Goal: Task Accomplishment & Management: Use online tool/utility

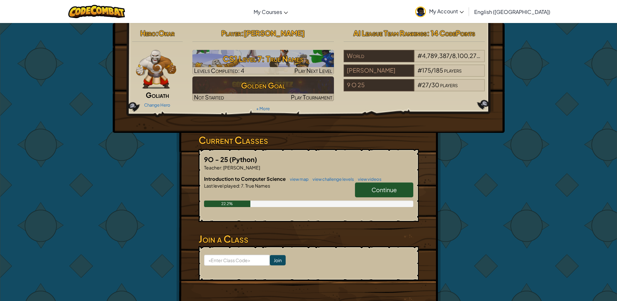
click at [401, 191] on link "Continue" at bounding box center [384, 189] width 58 height 15
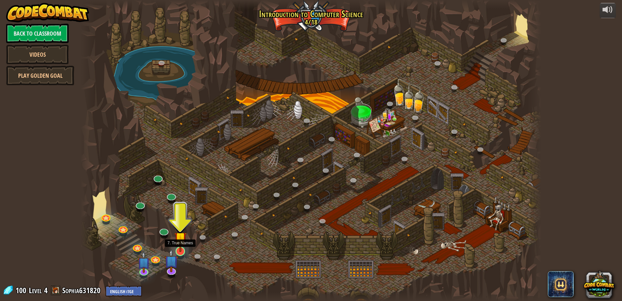
click at [183, 241] on img at bounding box center [180, 238] width 12 height 28
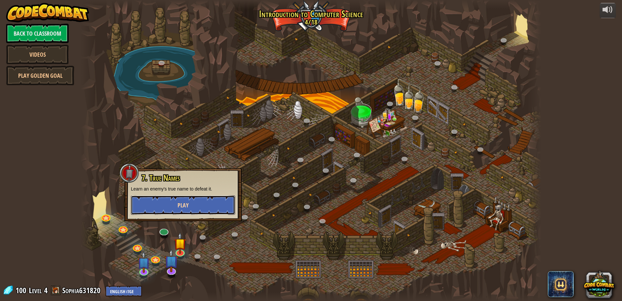
click at [197, 213] on button "Play" at bounding box center [183, 204] width 104 height 19
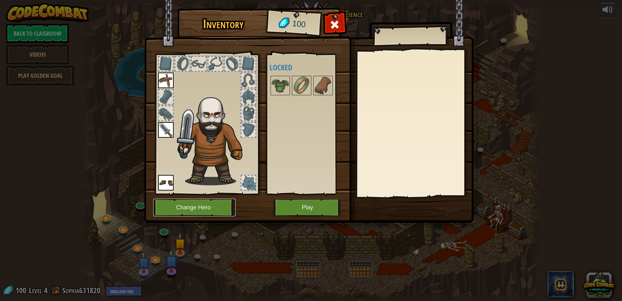
click at [227, 201] on button "Change Hero" at bounding box center [194, 208] width 82 height 18
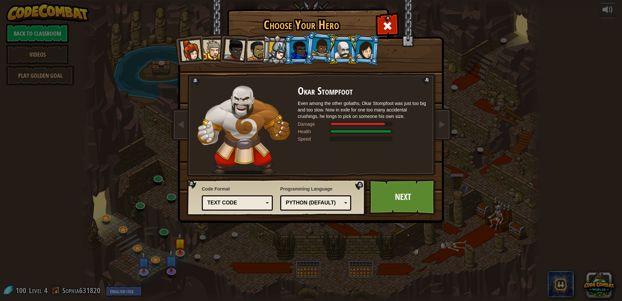
click at [297, 54] on div at bounding box center [299, 50] width 17 height 18
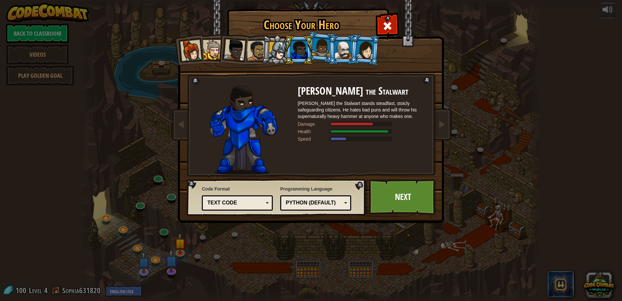
click at [216, 51] on div at bounding box center [213, 50] width 20 height 20
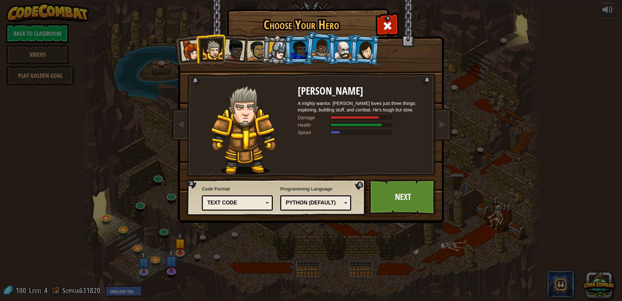
click at [344, 53] on div at bounding box center [343, 50] width 17 height 18
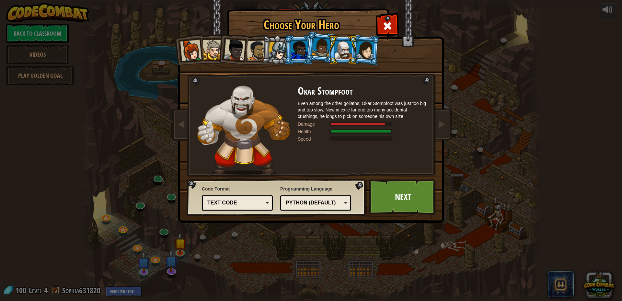
click at [293, 41] on li at bounding box center [298, 49] width 29 height 29
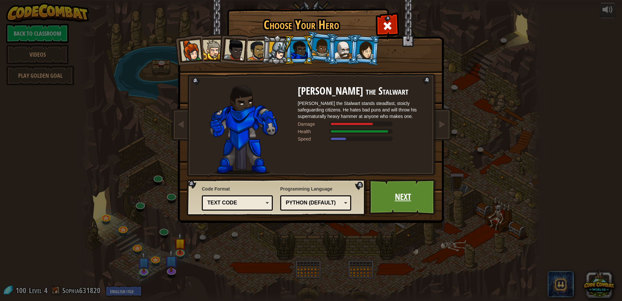
click at [405, 189] on link "Next" at bounding box center [403, 197] width 68 height 36
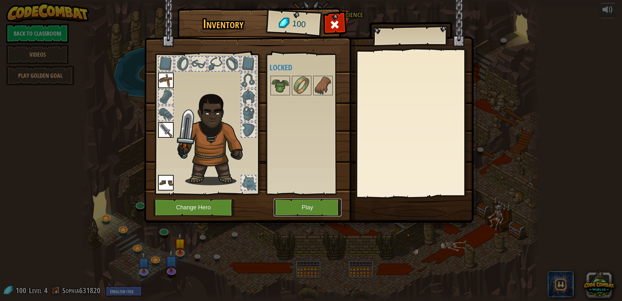
click at [337, 207] on button "Play" at bounding box center [308, 208] width 68 height 18
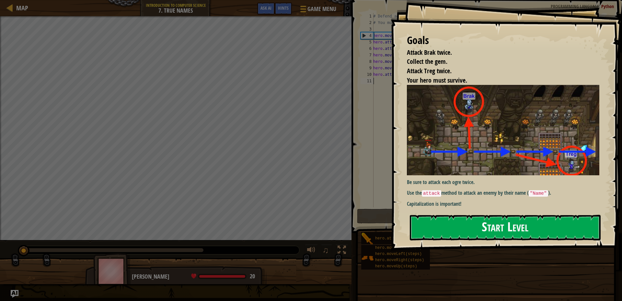
click at [452, 227] on button "Start Level" at bounding box center [505, 228] width 191 height 26
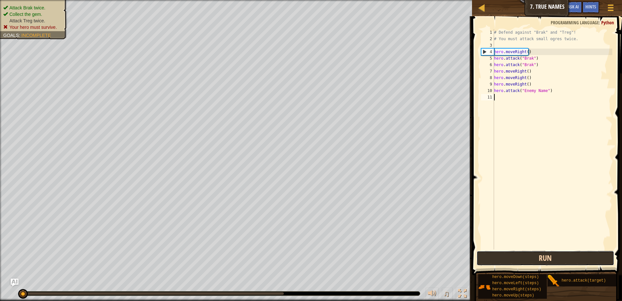
click at [552, 261] on button "Run" at bounding box center [546, 258] width 138 height 15
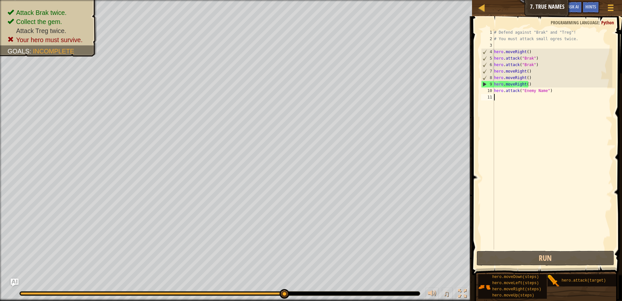
click at [532, 74] on div "# Defend against "Brak" and "Treg"! # You must attack small ogres twice. hero .…" at bounding box center [553, 145] width 120 height 233
click at [576, 266] on span at bounding box center [547, 136] width 155 height 278
click at [576, 259] on button "Run" at bounding box center [546, 258] width 138 height 15
click at [534, 84] on div "# Defend against "Brak" and "Treg"! # You must attack small ogres twice. hero .…" at bounding box center [553, 145] width 120 height 233
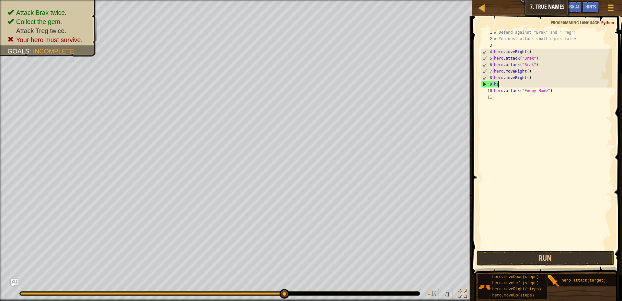
type textarea "h"
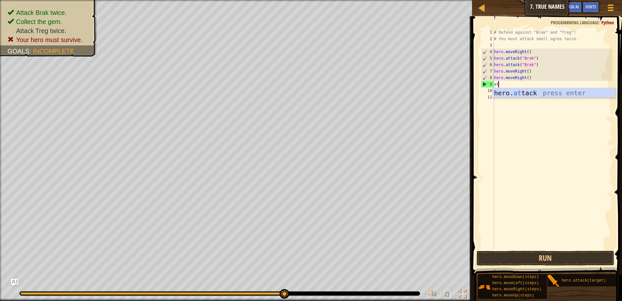
type textarea "att"
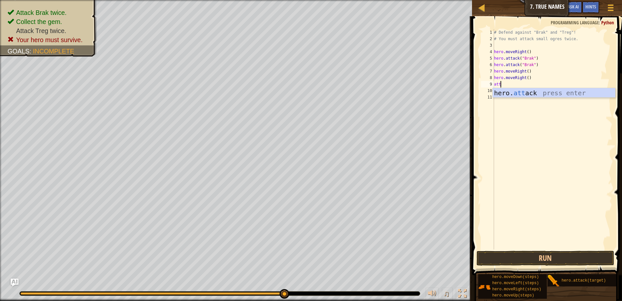
scroll to position [3, 0]
click at [535, 99] on div "# Defend against "Brak" and "Treg"! # You must attack small ogres twice. hero .…" at bounding box center [553, 145] width 120 height 233
click at [535, 83] on div "# Defend against "Brak" and "Treg"! # You must attack small ogres twice. hero .…" at bounding box center [553, 145] width 120 height 233
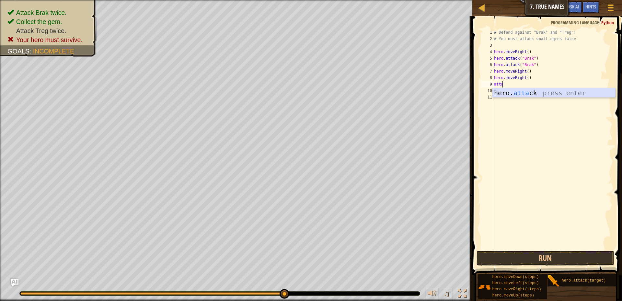
click at [535, 91] on div "hero. [PERSON_NAME] press enter" at bounding box center [554, 102] width 123 height 29
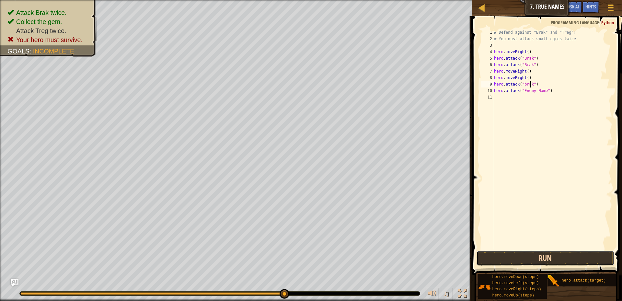
click at [572, 260] on button "Run" at bounding box center [546, 258] width 138 height 15
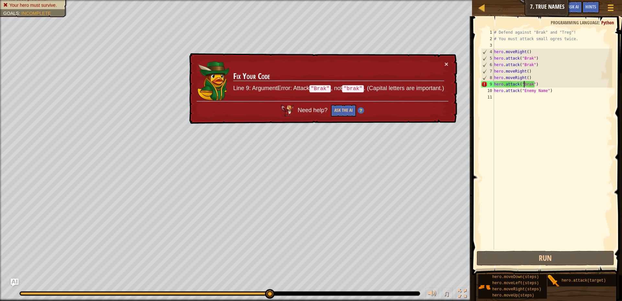
click at [524, 85] on div "# Defend against "Brak" and "Treg"! # You must attack small ogres twice. hero .…" at bounding box center [553, 145] width 120 height 233
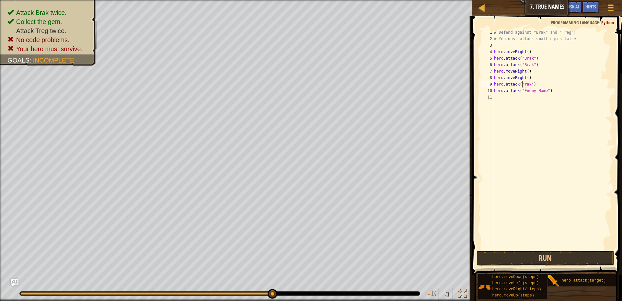
scroll to position [3, 3]
click at [570, 256] on button "Run" at bounding box center [546, 258] width 138 height 15
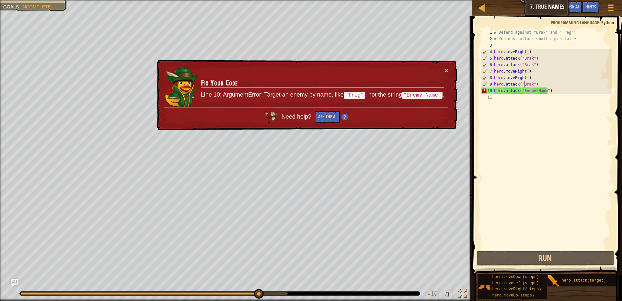
click at [530, 85] on div "# Defend against "Brak" and "Treg"! # You must attack small ogres twice. hero .…" at bounding box center [553, 145] width 120 height 233
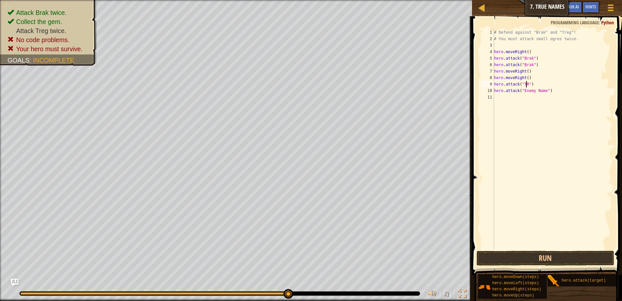
scroll to position [3, 3]
type textarea "hero.attack("TReg")"
click at [531, 86] on div "# Defend against "Brak" and "Treg"! # You must attack small ogres twice. hero .…" at bounding box center [553, 145] width 120 height 233
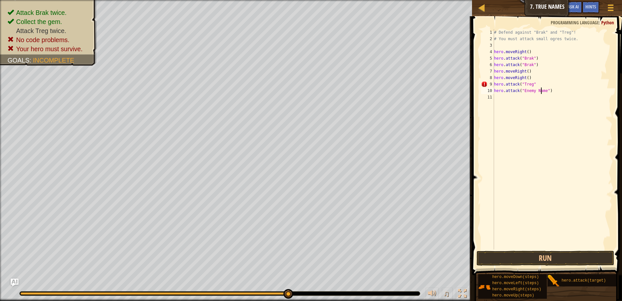
drag, startPoint x: 542, startPoint y: 89, endPoint x: 533, endPoint y: 77, distance: 15.2
click at [539, 87] on div "# Defend against "Brak" and "Treg"! # You must attack small ogres twice. hero .…" at bounding box center [553, 145] width 120 height 233
click at [533, 80] on div "# Defend against "Brak" and "Treg"! # You must attack small ogres twice. hero .…" at bounding box center [553, 145] width 120 height 233
click at [536, 86] on div "# Defend against "Brak" and "Treg"! # You must attack small ogres twice. hero .…" at bounding box center [553, 145] width 120 height 233
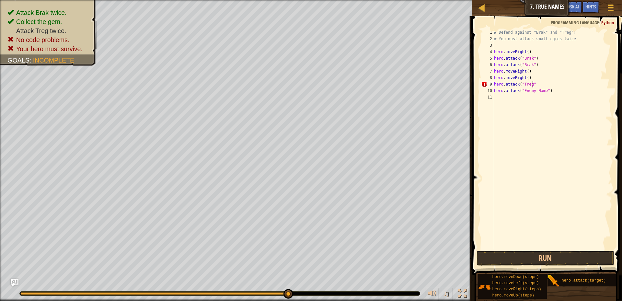
scroll to position [3, 3]
click at [528, 262] on button "Run" at bounding box center [546, 258] width 138 height 15
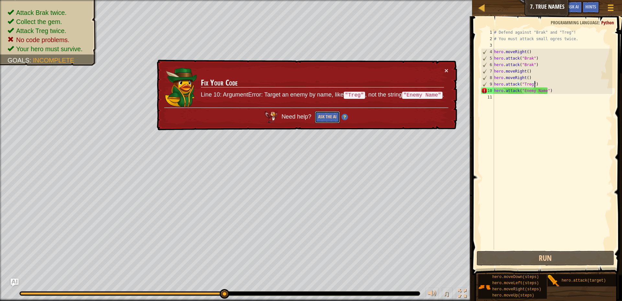
click at [331, 118] on button "Ask the AI" at bounding box center [327, 117] width 25 height 12
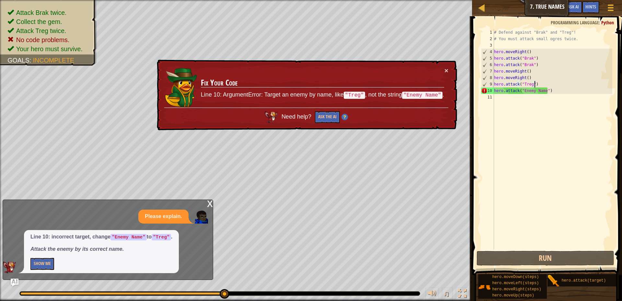
click at [546, 93] on div "# Defend against "Brak" and "Treg"! # You must attack small ogres twice. hero .…" at bounding box center [553, 145] width 120 height 233
click at [545, 90] on div "# Defend against "Brak" and "Treg"! # You must attack small ogres twice. hero .…" at bounding box center [553, 145] width 120 height 233
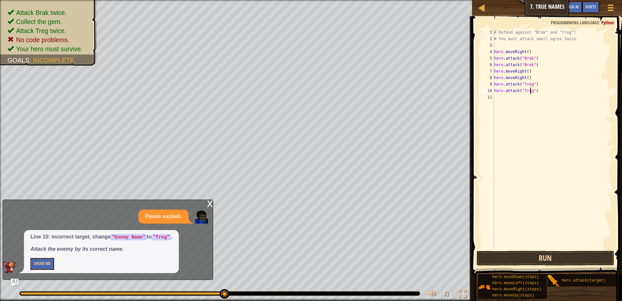
type textarea "hero.attack("Treg")"
click at [554, 261] on button "Run" at bounding box center [546, 258] width 138 height 15
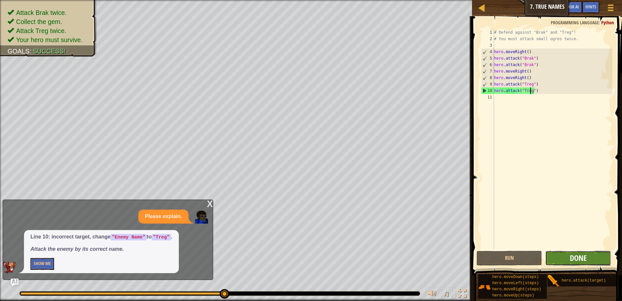
click at [578, 262] on span "Done" at bounding box center [578, 258] width 17 height 10
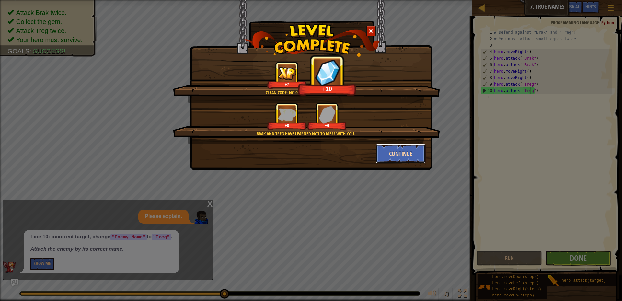
click at [419, 146] on button "Continue" at bounding box center [401, 153] width 50 height 19
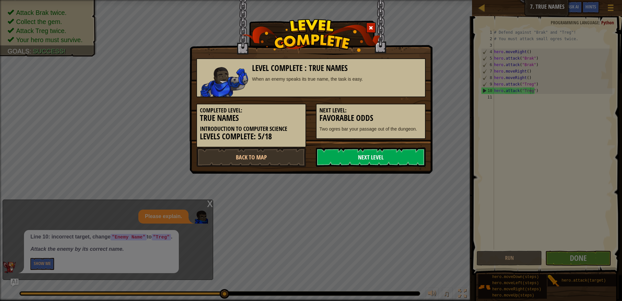
click at [405, 157] on link "Next Level" at bounding box center [371, 156] width 110 height 19
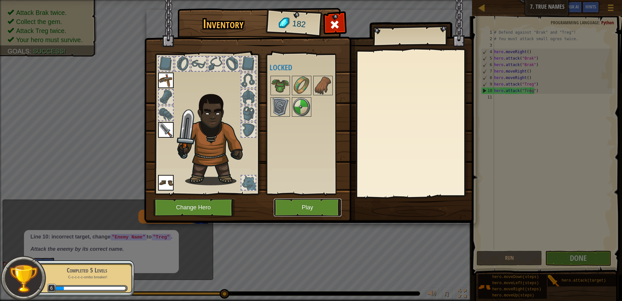
click at [292, 201] on button "Play" at bounding box center [308, 208] width 68 height 18
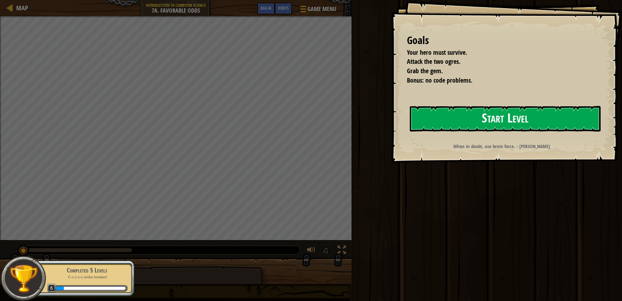
click at [522, 121] on button "Start Level" at bounding box center [505, 119] width 191 height 26
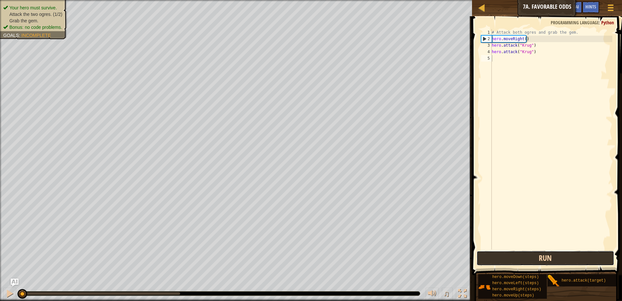
click at [492, 259] on button "Run" at bounding box center [546, 258] width 138 height 15
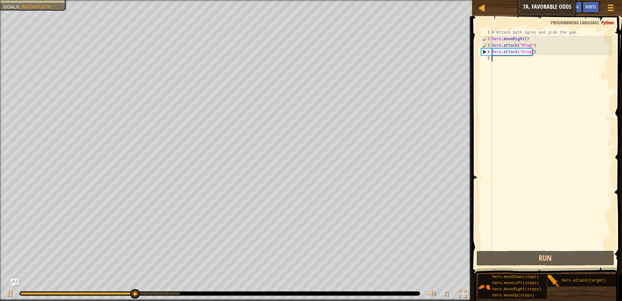
scroll to position [3, 0]
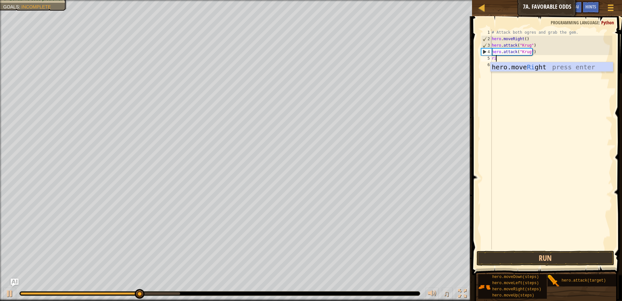
type textarea "rig"
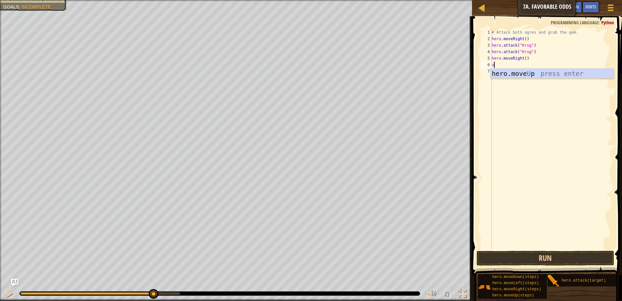
type textarea "up"
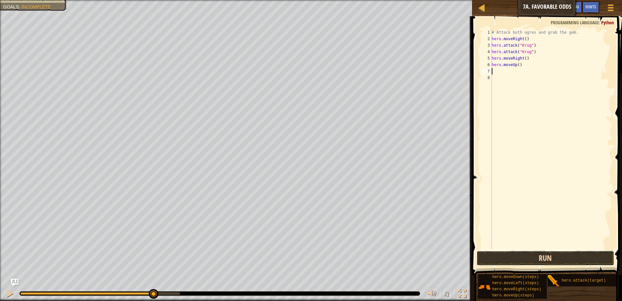
click at [547, 264] on button "Run" at bounding box center [546, 258] width 138 height 15
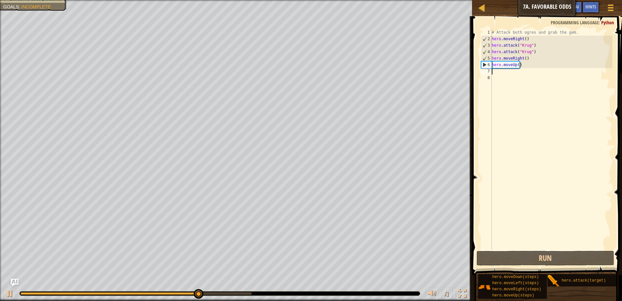
click at [502, 78] on div "# Attack both ogres and grab the gem. hero . moveRight ( ) hero . attack ( "[PE…" at bounding box center [552, 145] width 122 height 233
click at [504, 71] on div "# Attack both ogres and grab the gem. hero . moveRight ( ) hero . attack ( "[PE…" at bounding box center [552, 145] width 122 height 233
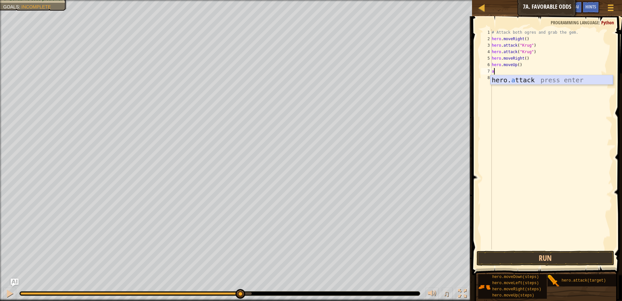
click at [493, 80] on div "hero. a ttack press enter" at bounding box center [552, 89] width 123 height 29
type textarea "hero.attack("Grump")"
click at [550, 78] on div "# Attack both ogres and grab the gem. hero . moveRight ( ) hero . attack ( "Kru…" at bounding box center [552, 145] width 122 height 233
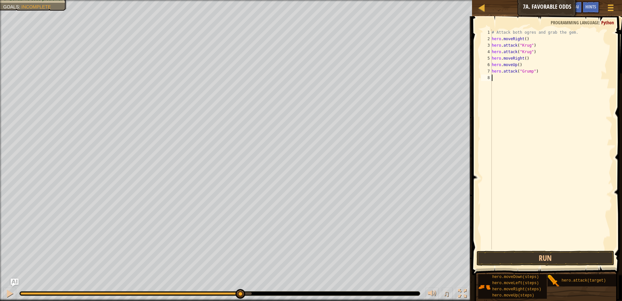
scroll to position [3, 0]
click at [553, 82] on div "hero. a ttack press enter" at bounding box center [552, 96] width 123 height 29
type textarea "hero.attack("Grump")"
click at [559, 254] on button "Run" at bounding box center [546, 258] width 138 height 15
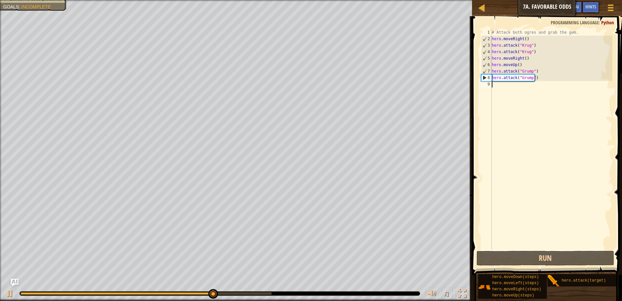
click at [557, 96] on div "# Attack both ogres and grab the gem. hero . moveRight ( ) hero . attack ( "[PE…" at bounding box center [552, 145] width 122 height 233
type textarea "l"
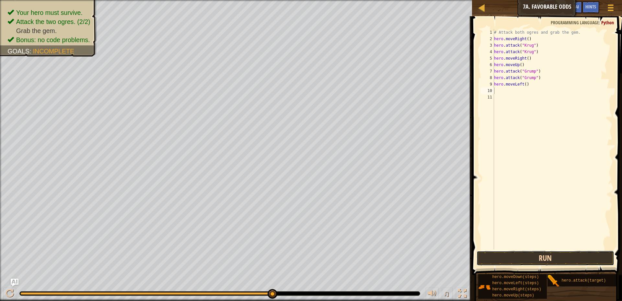
click at [570, 253] on button "Run" at bounding box center [546, 258] width 138 height 15
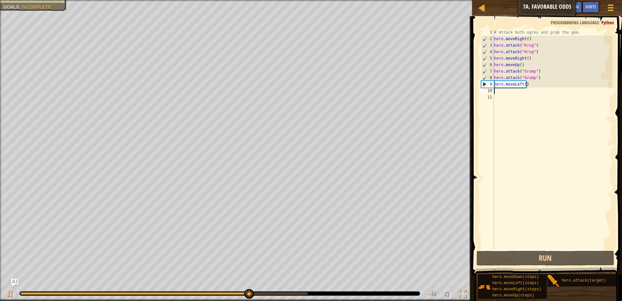
type textarea "l"
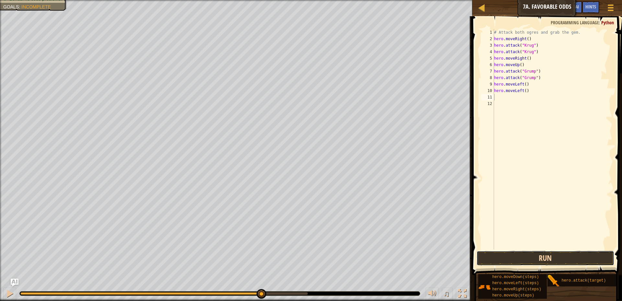
click at [580, 263] on button "Run" at bounding box center [546, 258] width 138 height 15
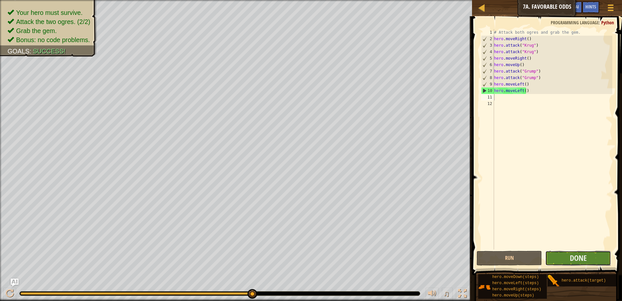
click at [567, 264] on button "Done" at bounding box center [579, 258] width 66 height 15
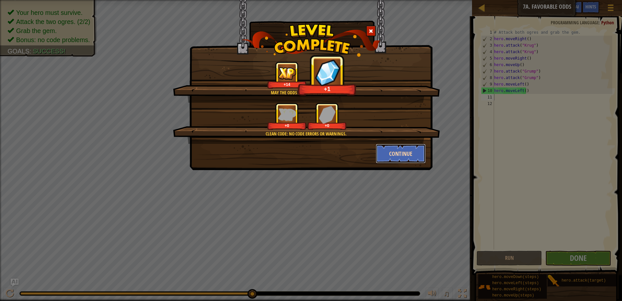
click at [411, 145] on button "Continue" at bounding box center [401, 153] width 50 height 19
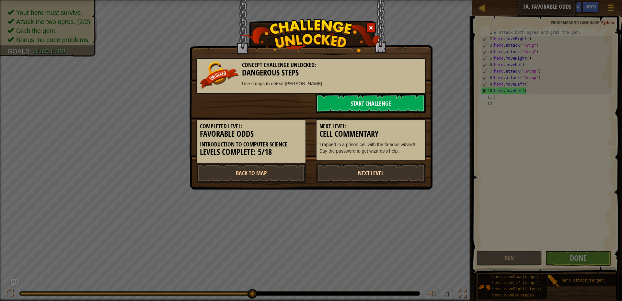
click at [364, 170] on link "Next Level" at bounding box center [371, 172] width 110 height 19
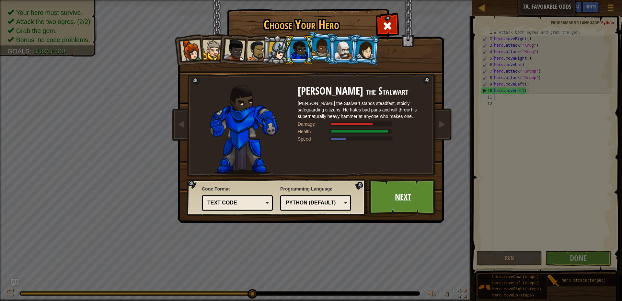
click at [402, 184] on link "Next" at bounding box center [403, 197] width 68 height 36
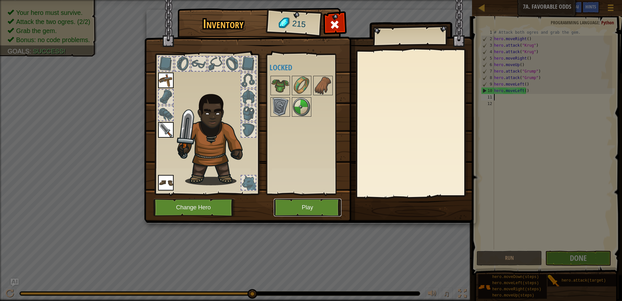
click at [337, 200] on button "Play" at bounding box center [308, 208] width 68 height 18
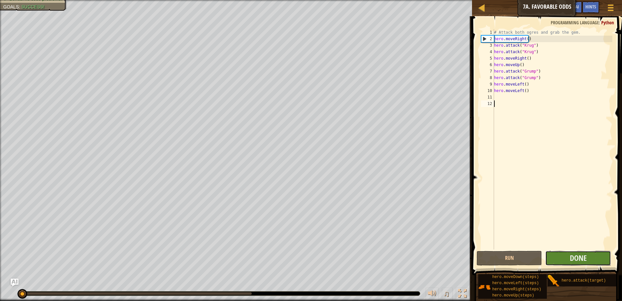
drag, startPoint x: 567, startPoint y: 260, endPoint x: 564, endPoint y: 261, distance: 3.6
click at [564, 261] on button "Done" at bounding box center [579, 258] width 66 height 15
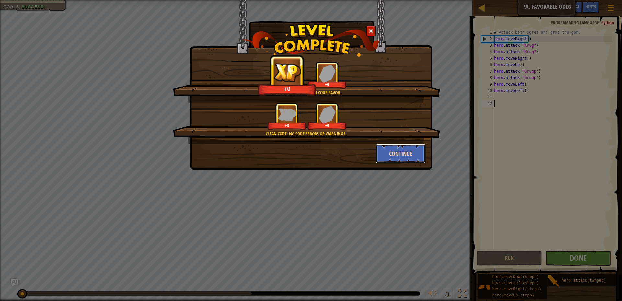
click at [402, 150] on button "Continue" at bounding box center [401, 153] width 50 height 19
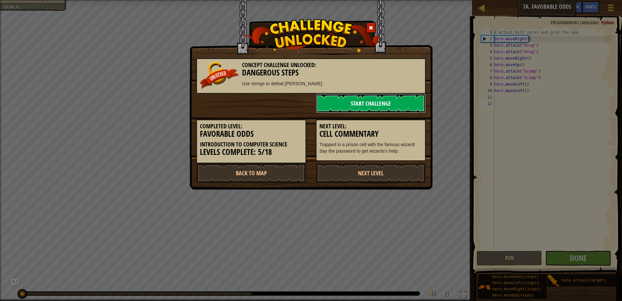
click at [405, 100] on link "Start Challenge" at bounding box center [371, 103] width 110 height 19
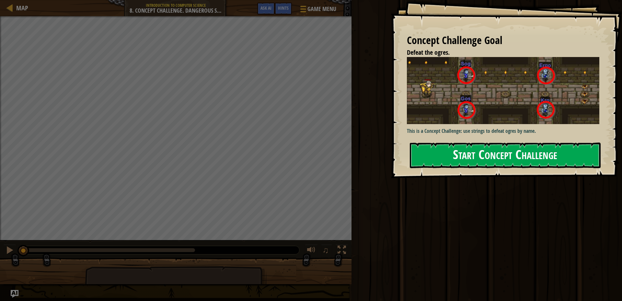
click at [446, 161] on button "Start Concept Challenge" at bounding box center [505, 156] width 191 height 26
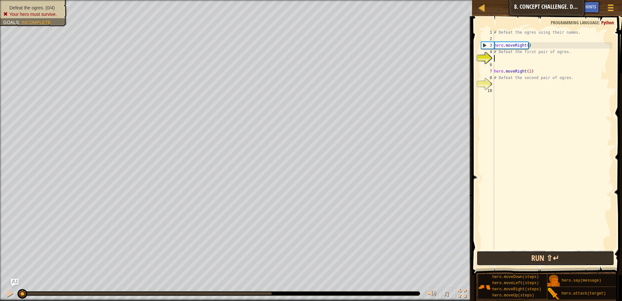
click at [580, 263] on button "Run ⇧↵" at bounding box center [546, 258] width 138 height 15
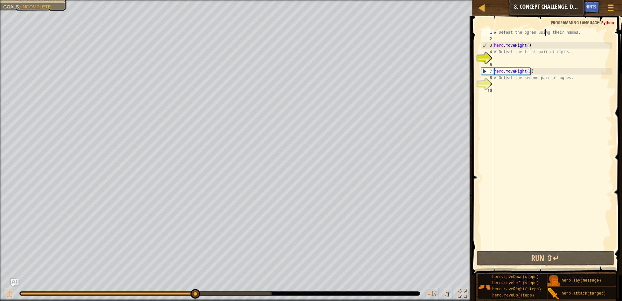
click at [546, 30] on div "# Defeat the ogres using their names. hero . moveRight ( ) # Defeat the first p…" at bounding box center [553, 145] width 120 height 233
drag, startPoint x: 583, startPoint y: 38, endPoint x: 514, endPoint y: 21, distance: 71.0
click at [508, 32] on div "# Defeat the ogres using their names. hero . moveRight ( ) # Defeat the first p…" at bounding box center [553, 145] width 120 height 233
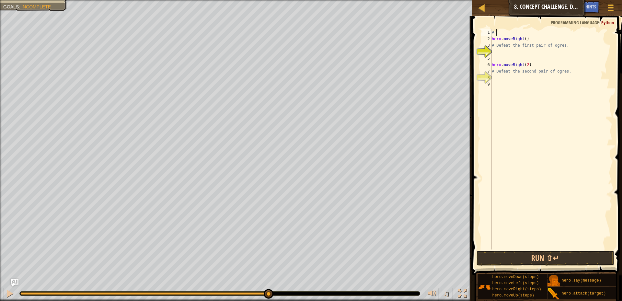
type textarea "#"
click at [599, 39] on div "hero. a ttack press enter hero.s a y press enter" at bounding box center [552, 51] width 123 height 31
drag, startPoint x: 559, startPoint y: 262, endPoint x: 556, endPoint y: 259, distance: 4.6
click at [558, 262] on button "Run ⇧↵" at bounding box center [546, 258] width 138 height 15
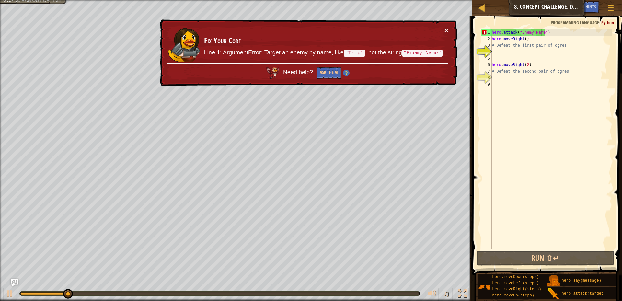
click at [445, 28] on button "×" at bounding box center [447, 30] width 4 height 7
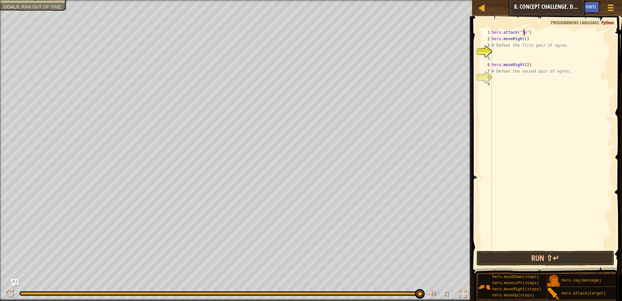
scroll to position [3, 3]
click at [606, 254] on button "Run ⇧↵" at bounding box center [546, 258] width 138 height 15
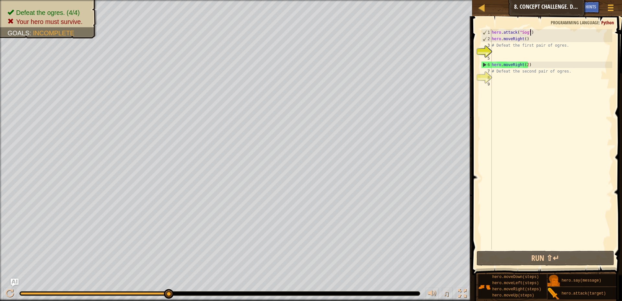
click at [531, 33] on div "hero . attack ( "Sog" ) hero . moveRight ( ) # Defeat the first pair of ogres. …" at bounding box center [552, 145] width 122 height 233
click at [14, 288] on button at bounding box center [9, 294] width 13 height 13
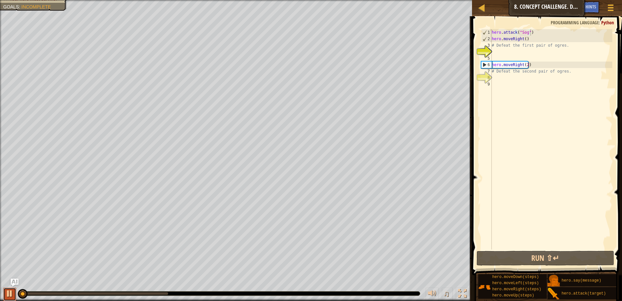
click at [14, 288] on button at bounding box center [9, 294] width 13 height 13
click at [11, 294] on div at bounding box center [10, 293] width 8 height 8
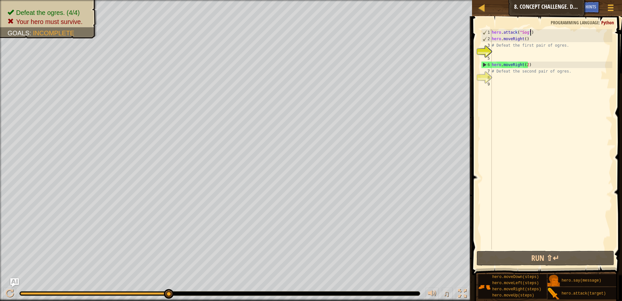
click at [13, 281] on img "Ask AI" at bounding box center [14, 282] width 8 height 8
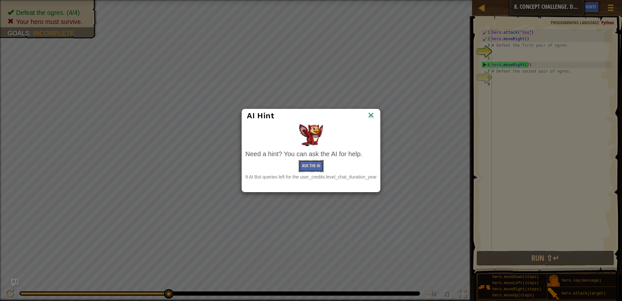
click at [313, 164] on button "Ask the AI" at bounding box center [311, 166] width 25 height 12
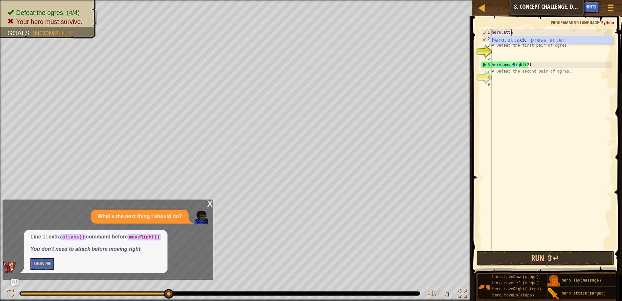
scroll to position [3, 1]
type textarea "h"
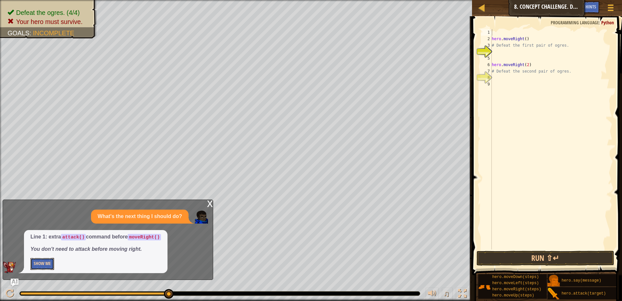
click at [46, 261] on button "Show Me" at bounding box center [42, 264] width 24 height 12
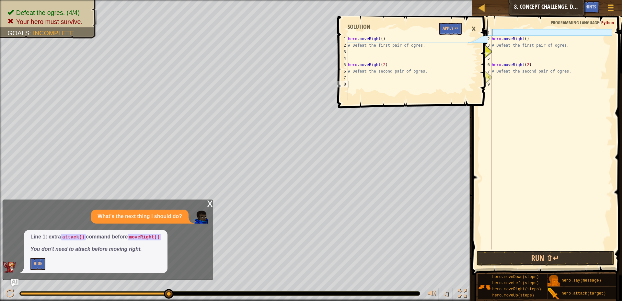
click at [510, 35] on div "hero . moveRight ( ) # Defeat the first pair of ogres. hero . moveRight ( 2 ) #…" at bounding box center [552, 145] width 122 height 233
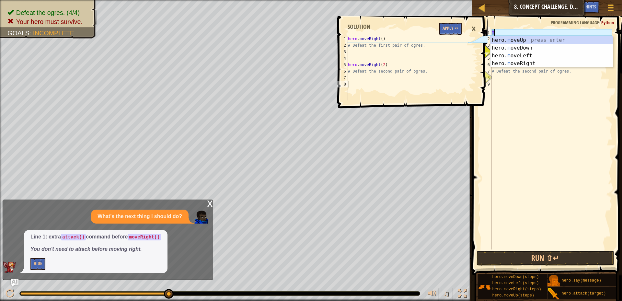
type textarea "m"
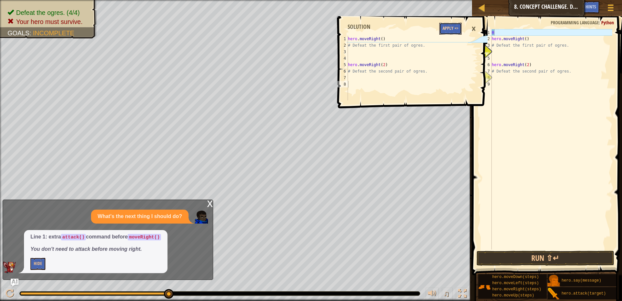
click at [453, 28] on button "Apply =>" at bounding box center [451, 29] width 22 height 12
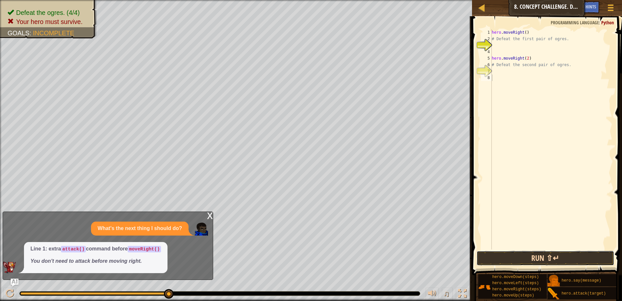
click at [533, 257] on button "Run ⇧↵" at bounding box center [546, 258] width 138 height 15
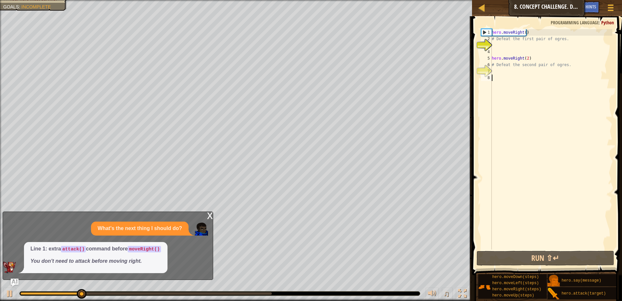
click at [564, 37] on div "hero . moveRight ( ) # Defeat the first pair of ogres. hero . moveRight ( 2 ) #…" at bounding box center [552, 145] width 122 height 233
type textarea "# Defeat the first pair of ogres."
click at [563, 42] on div "hero . moveRight ( ) # Defeat the first pair of ogres. hero . moveRight ( 2 ) #…" at bounding box center [552, 145] width 122 height 233
click at [306, 5] on div "Map Introduction to Computer Science 8. Concept Challenge. Dangerous Steps Game…" at bounding box center [311, 150] width 622 height 301
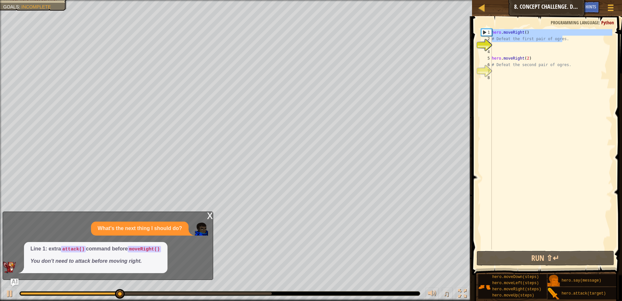
click at [567, 40] on div "hero . moveRight ( ) # Defeat the first pair of ogres. hero . moveRight ( 2 ) #…" at bounding box center [552, 145] width 122 height 233
type textarea "# Defeat the first pair of ogres."
click at [466, 41] on div "Map Introduction to Computer Science 8. Concept Challenge. Dangerous Steps Game…" at bounding box center [311, 150] width 622 height 301
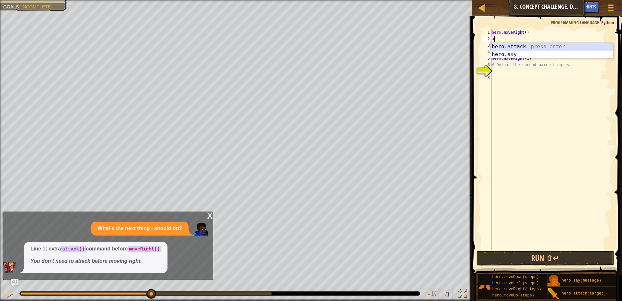
click at [511, 47] on div "hero. a ttack press enter hero.s a y press enter" at bounding box center [552, 58] width 123 height 31
type textarea "hero.attack("Sog")"
click at [573, 49] on div "hero . moveRight ( ) hero . attack ( "Sog" ) hero . moveRight ( 2 ) # Defeat th…" at bounding box center [552, 145] width 122 height 233
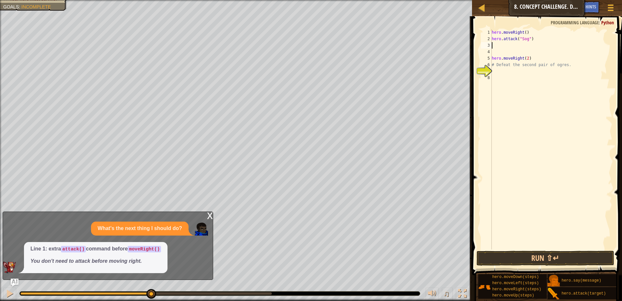
click at [561, 46] on div "hero . moveRight ( ) hero . attack ( "Sog" ) hero . moveRight ( 2 ) # Defeat th…" at bounding box center [552, 145] width 122 height 233
click at [15, 280] on img "Ask AI" at bounding box center [14, 282] width 8 height 8
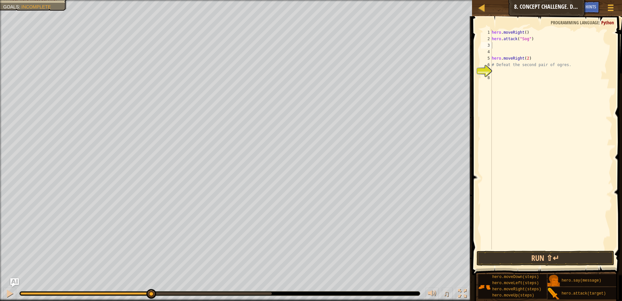
click at [15, 283] on img "Ask AI" at bounding box center [14, 282] width 8 height 8
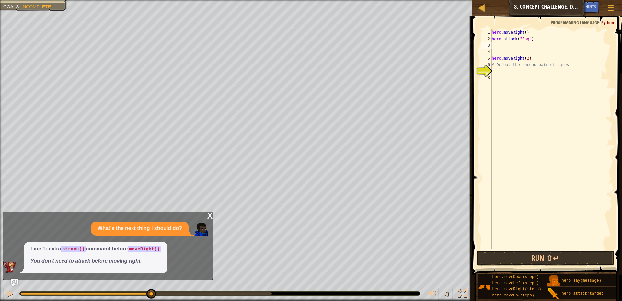
click at [500, 69] on div "hero . moveRight ( ) hero . attack ( "Sog" ) hero . moveRight ( 2 ) # Defeat th…" at bounding box center [552, 145] width 122 height 233
click at [509, 44] on div "hero . moveRight ( ) hero . attack ( "Sog" ) hero . moveRight ( 2 ) # Defeat th…" at bounding box center [552, 145] width 122 height 233
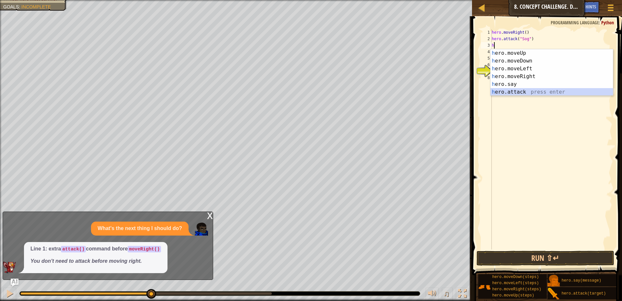
click at [531, 92] on div "h ero.moveUp press enter h ero.moveDown press enter h ero.moveLeft press enter …" at bounding box center [552, 80] width 123 height 62
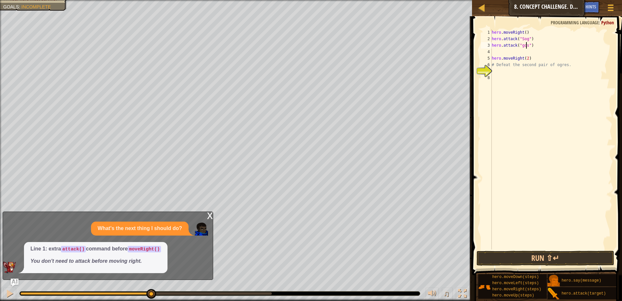
scroll to position [3, 3]
click at [579, 255] on button "Run ⇧↵" at bounding box center [546, 258] width 138 height 15
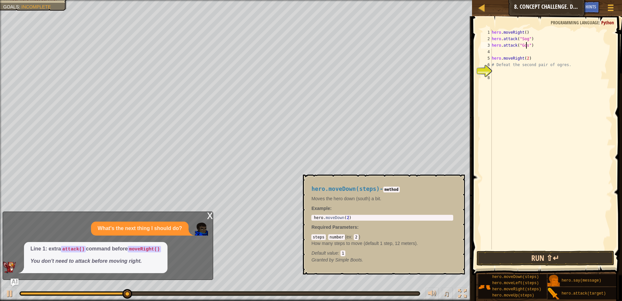
type textarea "hero.attack("Gos")"
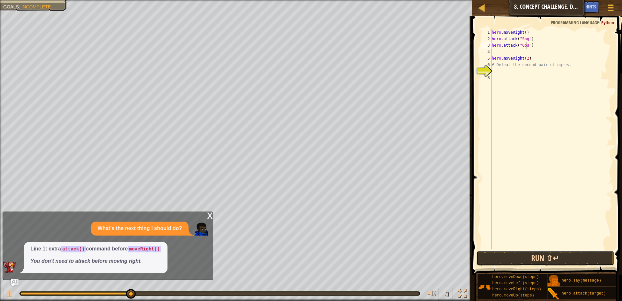
click at [536, 258] on button "Run ⇧↵" at bounding box center [546, 258] width 138 height 15
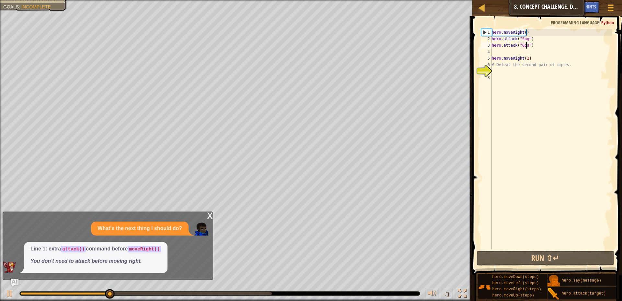
click at [537, 53] on div "hero . moveRight ( ) hero . attack ( "Sog" ) hero . attack ( "Gos" ) hero . mov…" at bounding box center [552, 145] width 122 height 233
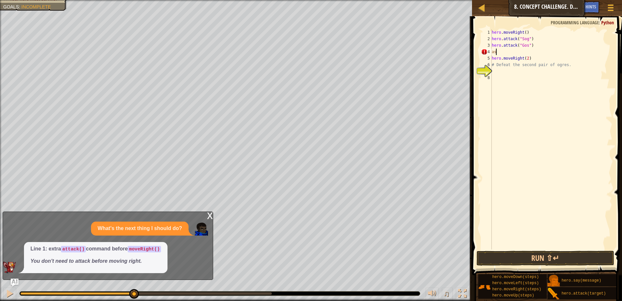
type textarea "a"
click at [525, 54] on div "hero . moveRight ( ) hero . attack ( "Sog" ) hero . attack ( "Gos" ) at hero . …" at bounding box center [552, 145] width 122 height 233
click at [534, 57] on div "hero. att ack press enter" at bounding box center [552, 67] width 123 height 23
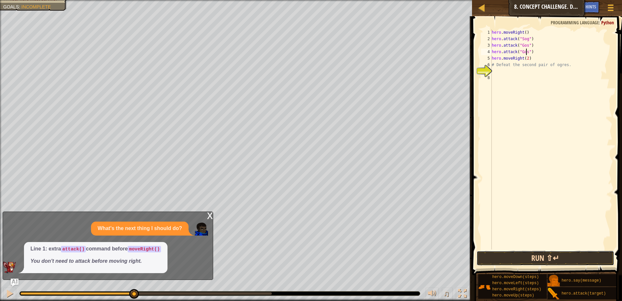
click at [582, 255] on button "Run ⇧↵" at bounding box center [546, 258] width 138 height 15
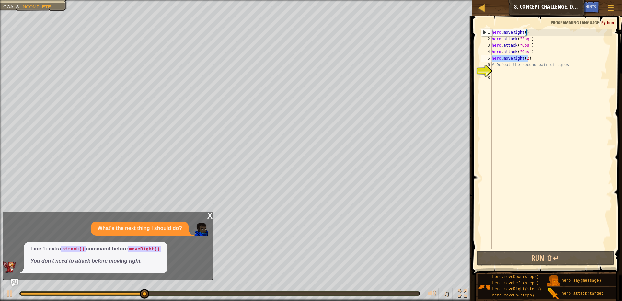
drag, startPoint x: 531, startPoint y: 61, endPoint x: 481, endPoint y: 61, distance: 49.9
click at [481, 61] on div "hero.attack("Gos") 1 2 3 4 5 6 7 8 hero . moveRight ( ) hero . attack ( "Sog" )…" at bounding box center [546, 139] width 133 height 220
type textarea "hero.moveRight(2)"
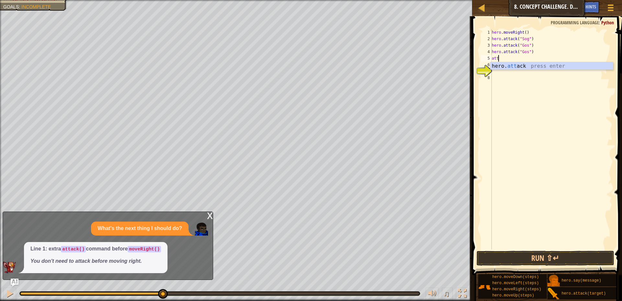
scroll to position [3, 0]
click at [543, 65] on div "hero. att ack press enter" at bounding box center [552, 73] width 123 height 23
click at [542, 66] on div "hero . moveRight ( ) hero . attack ( "Sog" ) hero . attack ( "Gos" ) hero . att…" at bounding box center [552, 145] width 122 height 233
type textarea "# Defeat the second pair of ogres."
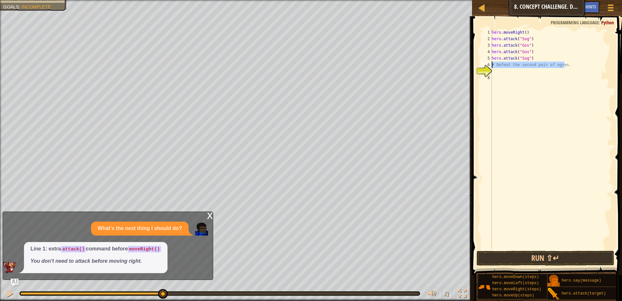
drag, startPoint x: 596, startPoint y: 67, endPoint x: 475, endPoint y: 66, distance: 121.2
click at [475, 66] on div "# Defeat the second pair of ogres. 1 2 3 4 5 6 7 8 hero . moveRight ( ) hero . …" at bounding box center [546, 158] width 152 height 278
type textarea "m"
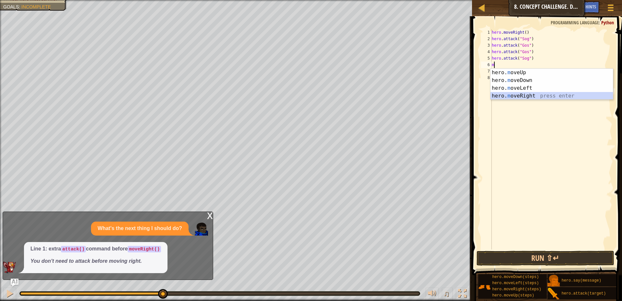
click at [540, 93] on div "hero. m oveUp press enter hero. m oveDown press enter hero. m oveLeft press ent…" at bounding box center [552, 92] width 123 height 47
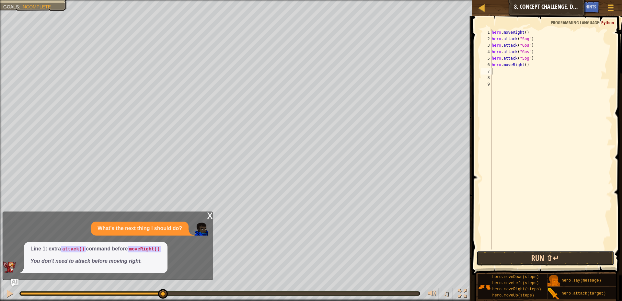
click at [582, 255] on button "Run ⇧↵" at bounding box center [546, 258] width 138 height 15
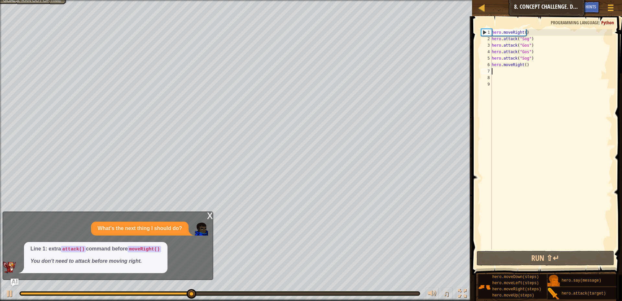
type textarea "m"
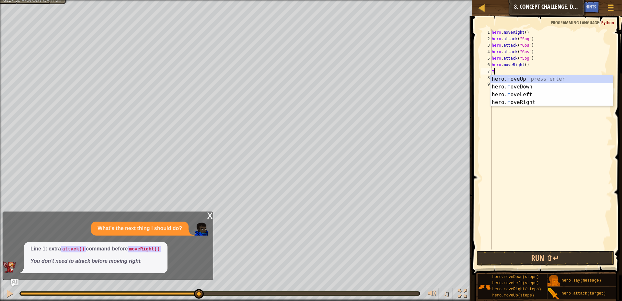
click at [570, 110] on div "hero . moveRight ( ) hero . attack ( "Sog" ) hero . attack ( "Gos" ) hero . att…" at bounding box center [552, 145] width 122 height 233
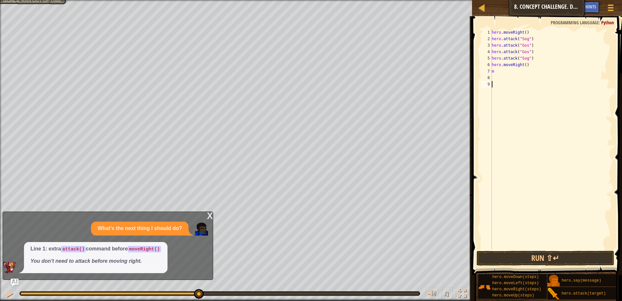
click at [525, 76] on div "hero . moveRight ( ) hero . attack ( "Sog" ) hero . attack ( "Gos" ) hero . att…" at bounding box center [552, 145] width 122 height 233
click at [523, 68] on div "hero . moveRight ( ) hero . attack ( "Sog" ) hero . attack ( "Gos" ) hero . att…" at bounding box center [552, 145] width 122 height 233
click at [512, 72] on div "hero . moveRight ( ) hero . attack ( "Sog" ) hero . attack ( "Gos" ) hero . att…" at bounding box center [552, 145] width 122 height 233
type textarea "mo"
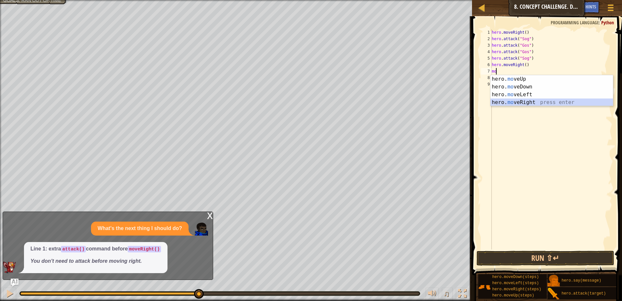
click at [525, 99] on div "hero. mo veUp press enter hero. mo veDown press enter hero. mo veLeft press ent…" at bounding box center [552, 98] width 123 height 47
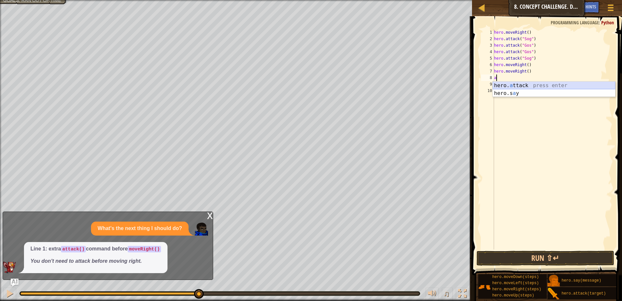
click at [544, 85] on div "hero. a ttack press enter hero.s a y press enter" at bounding box center [554, 97] width 123 height 31
type textarea "hero.attack("Kro")"
click at [529, 85] on div "hero . moveRight ( ) hero . attack ( "Sog" ) hero . attack ( "Gos" ) hero . att…" at bounding box center [553, 145] width 120 height 233
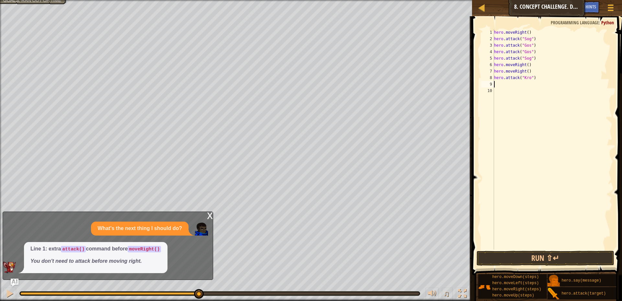
scroll to position [3, 0]
click at [523, 91] on div "hero. a ttack press enter hero.s a y press enter" at bounding box center [554, 103] width 123 height 31
type textarea "hero.attack("Kro")"
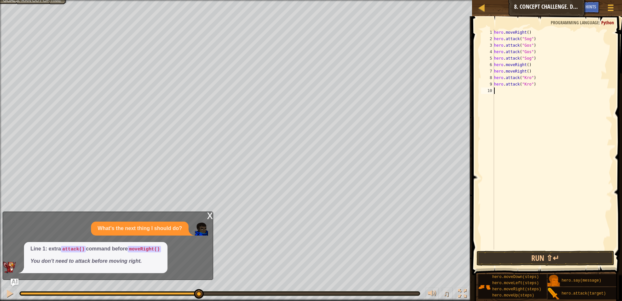
click at [524, 91] on div "hero . moveRight ( ) hero . attack ( "Sog" ) hero . attack ( "Gos" ) hero . att…" at bounding box center [553, 145] width 120 height 233
drag, startPoint x: 525, startPoint y: 100, endPoint x: 524, endPoint y: 106, distance: 6.9
click at [524, 106] on div "hero. a ttack press enter hero.s a y press enter" at bounding box center [554, 110] width 123 height 31
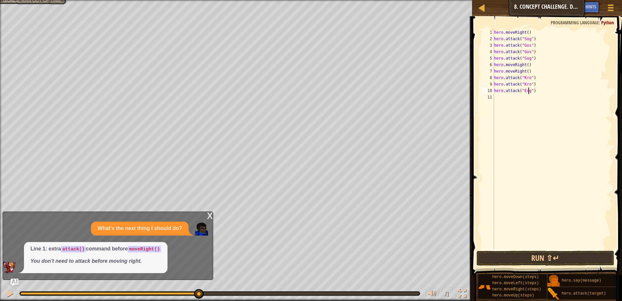
type textarea "hero.attack("Ergo")"
click at [525, 98] on div "hero . moveRight ( ) hero . attack ( "Sog" ) hero . attack ( "Gos" ) hero . att…" at bounding box center [553, 145] width 120 height 233
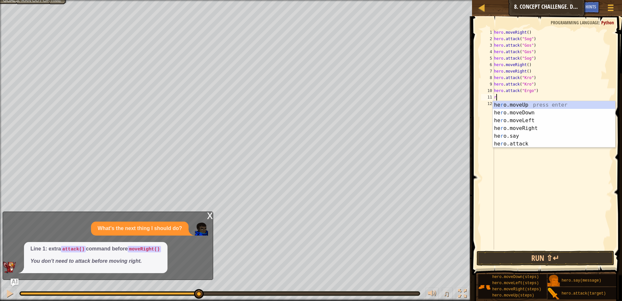
type textarea "ri"
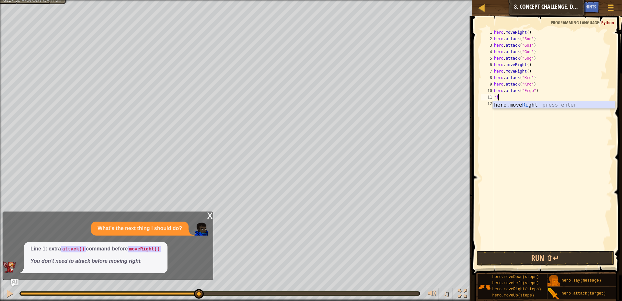
click at [530, 105] on div "hero.move Ri ght press enter" at bounding box center [554, 112] width 123 height 23
click at [547, 98] on div "hero . moveRight ( ) hero . attack ( "Sog" ) hero . attack ( "Gos" ) hero . att…" at bounding box center [553, 145] width 120 height 233
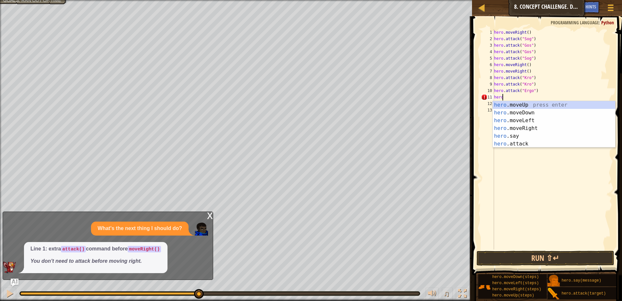
type textarea "her"
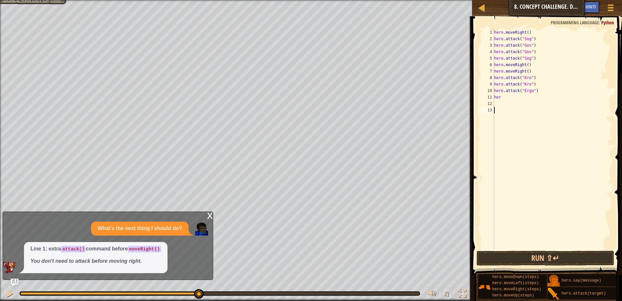
click at [553, 149] on div "hero . moveRight ( ) hero . attack ( "Sog" ) hero . attack ( "Gos" ) hero . att…" at bounding box center [553, 145] width 120 height 233
click at [535, 104] on div "hero . moveRight ( ) hero . attack ( "Sog" ) hero . attack ( "Gos" ) hero . att…" at bounding box center [553, 145] width 120 height 233
click at [509, 95] on div "hero . moveRight ( ) hero . attack ( "Sog" ) hero . attack ( "Gos" ) hero . att…" at bounding box center [553, 145] width 120 height 233
click at [508, 96] on div "hero . moveRight ( ) hero . attack ( "Sog" ) hero . attack ( "Gos" ) hero . att…" at bounding box center [553, 145] width 120 height 233
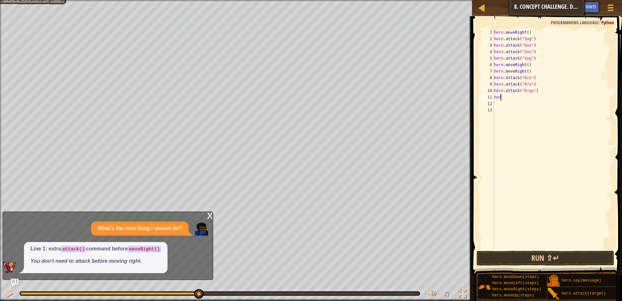
scroll to position [3, 0]
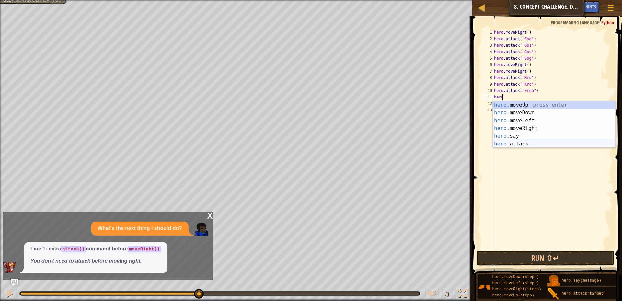
click at [527, 140] on div "hero .moveUp press enter hero .moveDown press enter hero .moveLeft press enter …" at bounding box center [554, 132] width 123 height 62
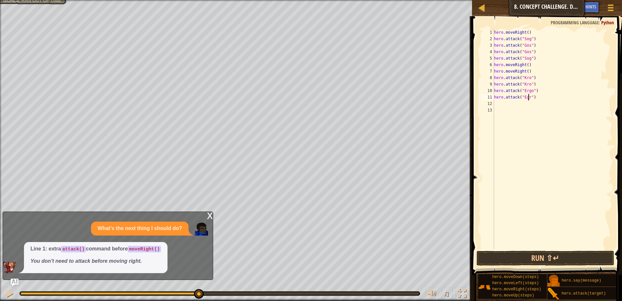
scroll to position [3, 3]
type textarea "hero.attack("Egro")"
click at [520, 107] on div "hero . moveRight ( ) hero . attack ( "Sog" ) hero . attack ( "Gos" ) hero . att…" at bounding box center [553, 145] width 120 height 233
type textarea "r"
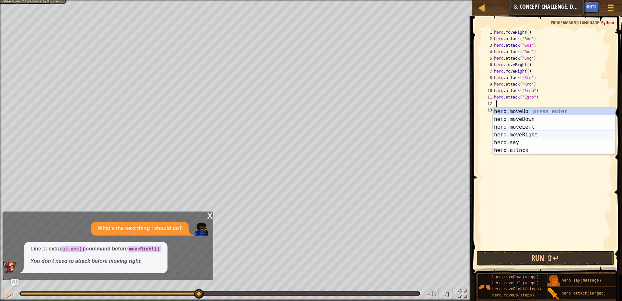
click at [530, 133] on div "he r o.moveUp press enter he r o.moveDown press enter he r o.moveLeft press ent…" at bounding box center [554, 139] width 123 height 62
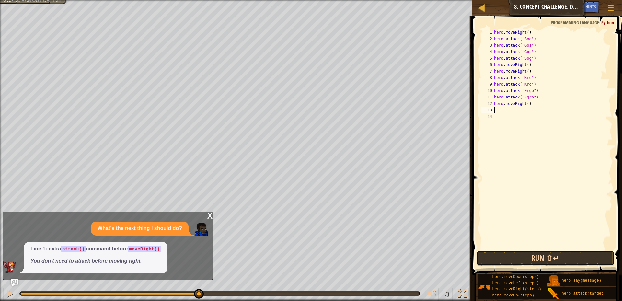
click at [571, 254] on button "Run ⇧↵" at bounding box center [546, 258] width 138 height 15
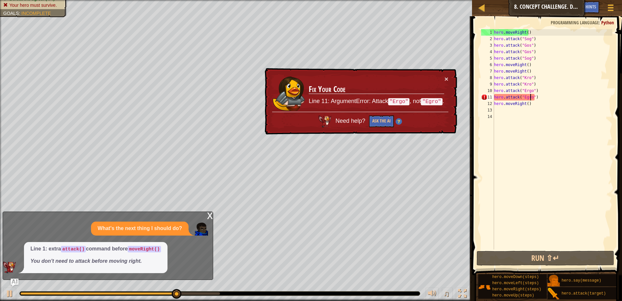
click at [531, 97] on div "hero . moveRight ( ) hero . attack ( "Sog" ) hero . attack ( "Gos" ) hero . att…" at bounding box center [553, 145] width 120 height 233
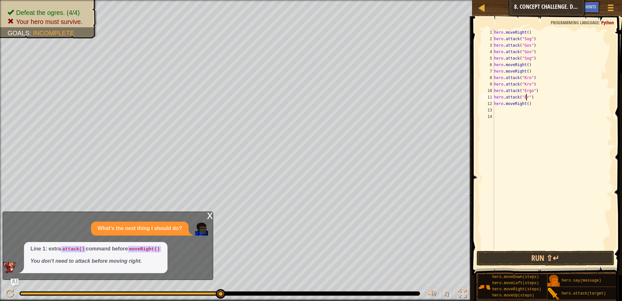
scroll to position [3, 3]
type textarea "hero.attack("Ergo")"
click at [543, 251] on button "Run ⇧↵" at bounding box center [546, 258] width 138 height 15
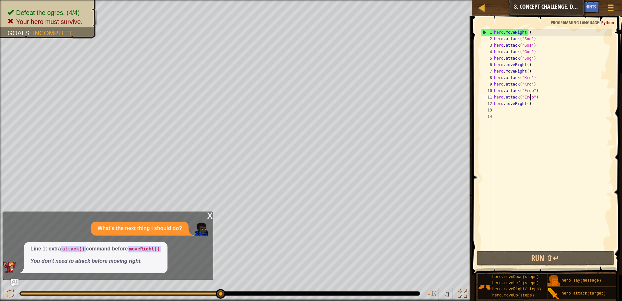
click at [207, 212] on div "x" at bounding box center [210, 215] width 6 height 6
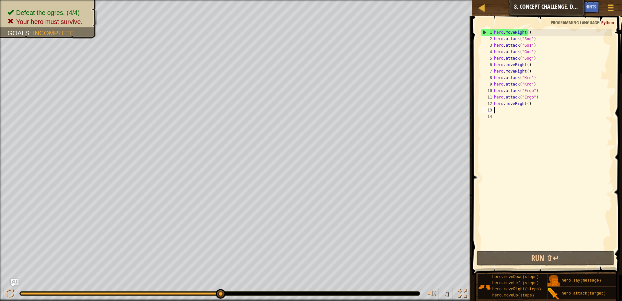
scroll to position [3, 0]
click at [536, 109] on div "hero . moveRight ( ) hero . attack ( "Sog" ) hero . attack ( "Gos" ) hero . att…" at bounding box center [553, 145] width 120 height 233
click at [521, 105] on div "hero . moveRight ( ) hero . attack ( "Sog" ) hero . attack ( "Gos" ) hero . att…" at bounding box center [553, 145] width 120 height 233
drag, startPoint x: 528, startPoint y: 105, endPoint x: 513, endPoint y: 105, distance: 14.9
click at [513, 105] on div "hero . moveRight ( ) hero . attack ( "Sog" ) hero . attack ( "Gos" ) hero . att…" at bounding box center [553, 145] width 120 height 233
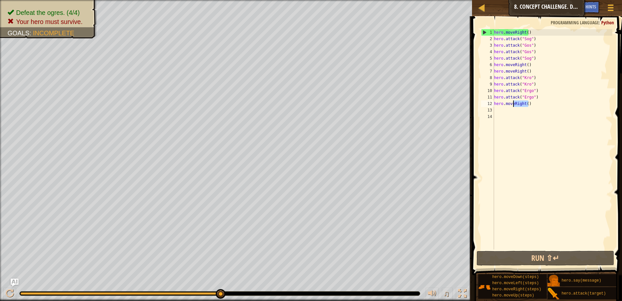
type textarea "hero.move"
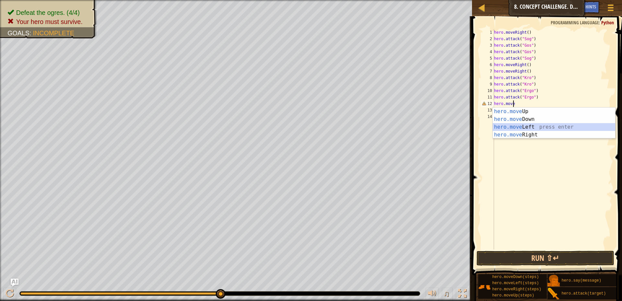
click at [526, 127] on div "hero.move Up press enter hero.move Down press enter hero.move Left press enter …" at bounding box center [554, 131] width 123 height 47
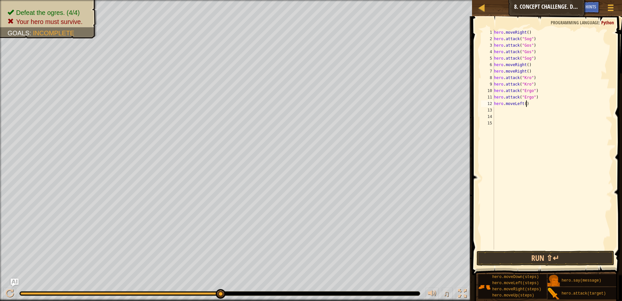
click at [534, 105] on div "hero . moveRight ( ) hero . attack ( "Sog" ) hero . attack ( "Gos" ) hero . att…" at bounding box center [553, 145] width 120 height 233
type textarea "hero.move"
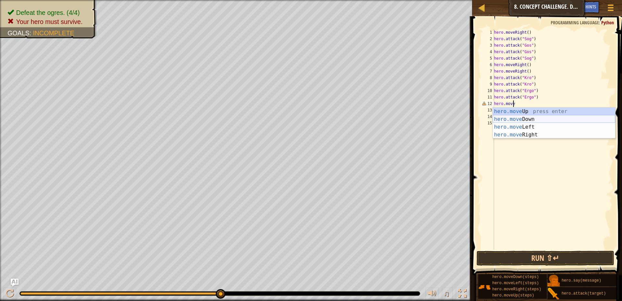
click at [525, 119] on div "hero.move Up press enter hero.move Down press enter hero.move Left press enter …" at bounding box center [554, 131] width 123 height 47
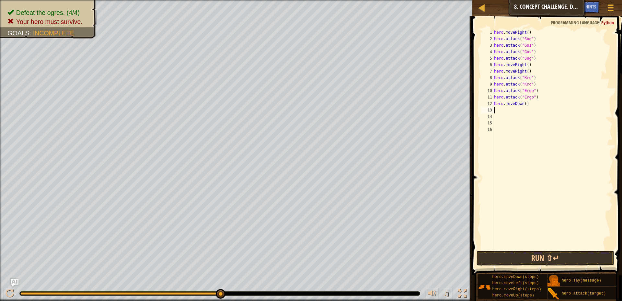
type textarea "u"
click at [523, 120] on div "hero.move U p press enter" at bounding box center [554, 125] width 123 height 23
type textarea "l"
click at [523, 123] on div "hero.move L eft press enter" at bounding box center [554, 132] width 123 height 23
type textarea "l"
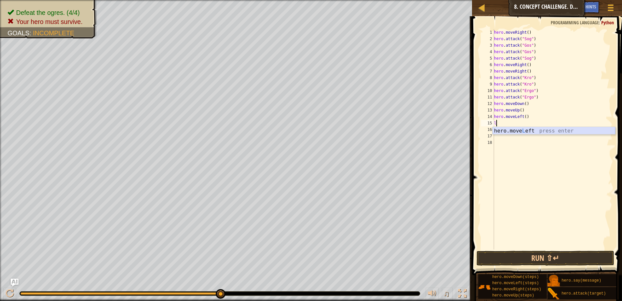
click at [518, 130] on div "hero.move L eft press enter" at bounding box center [554, 138] width 123 height 23
type textarea "l"
click at [515, 138] on div "hero.move L eft press enter" at bounding box center [554, 145] width 123 height 23
type textarea "d"
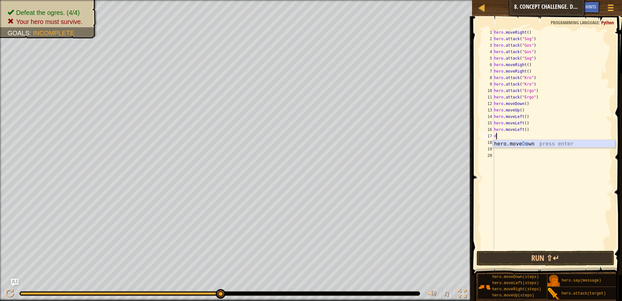
click at [517, 142] on div "hero.[PERSON_NAME] own press enter" at bounding box center [554, 151] width 123 height 23
click at [559, 262] on button "Run ⇧↵" at bounding box center [546, 258] width 138 height 15
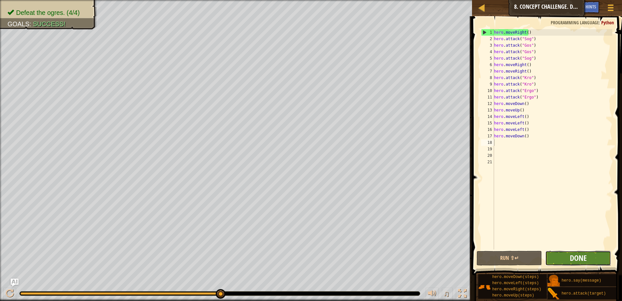
click at [575, 260] on span "Done" at bounding box center [578, 258] width 17 height 10
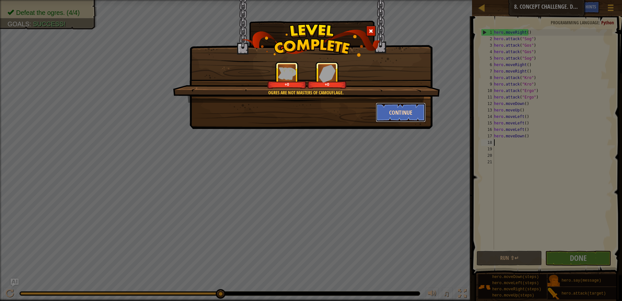
click at [415, 111] on button "Continue" at bounding box center [401, 112] width 50 height 19
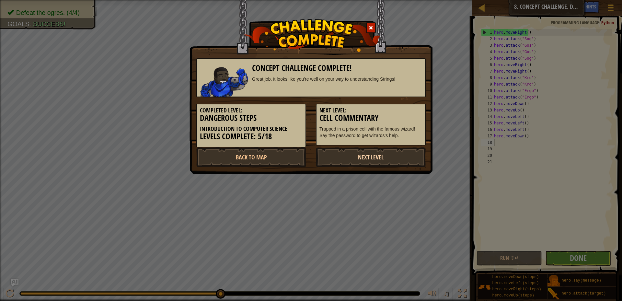
click at [326, 151] on link "Next Level" at bounding box center [371, 156] width 110 height 19
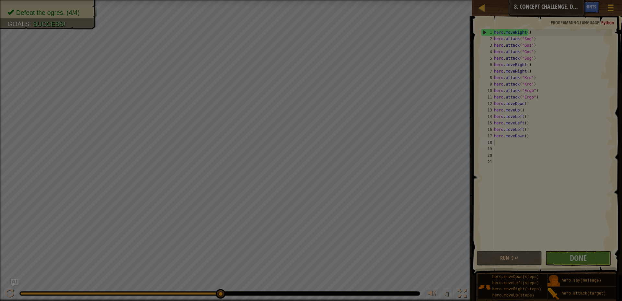
click at [274, 1] on body "Map Introduction to Computer Science 8. Concept Challenge. Dangerous Steps Game…" at bounding box center [311, 0] width 622 height 1
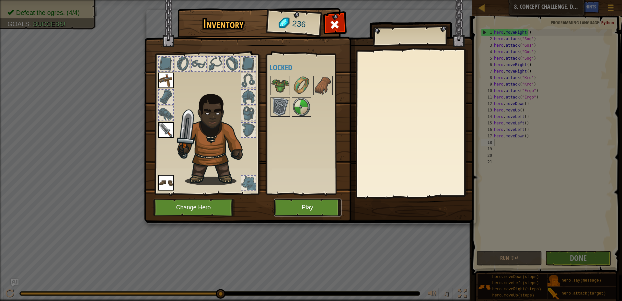
click at [309, 209] on button "Play" at bounding box center [308, 208] width 68 height 18
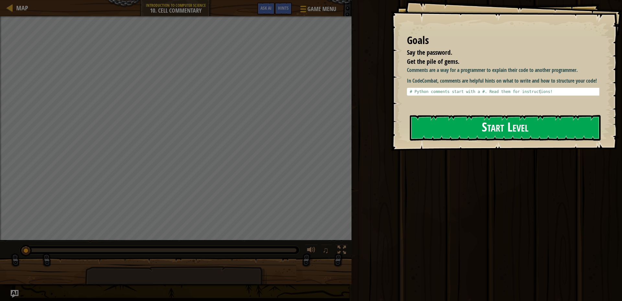
click at [480, 123] on button "Start Level" at bounding box center [505, 128] width 191 height 26
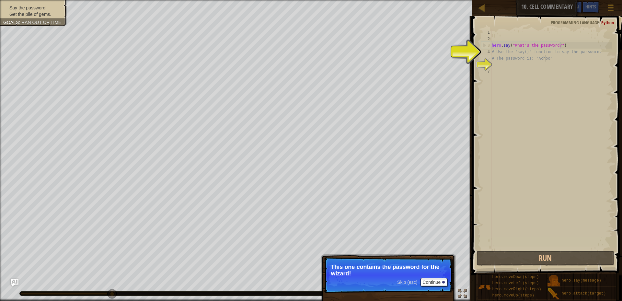
click at [546, 57] on div "hero . say ( "What's the password?" ) # Use the "say()" function to say the pas…" at bounding box center [552, 145] width 122 height 233
type textarea "# The password is: "Achoo""
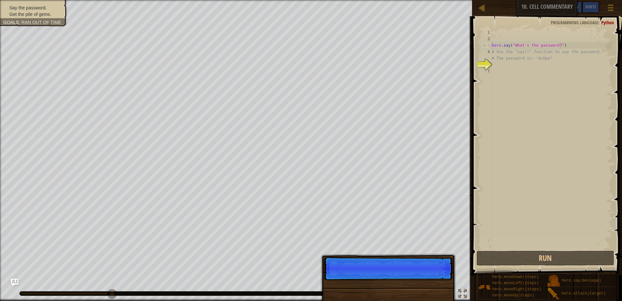
click at [563, 58] on div "hero . say ( "What's the password?" ) # Use the "say()" function to say the pas…" at bounding box center [552, 145] width 122 height 233
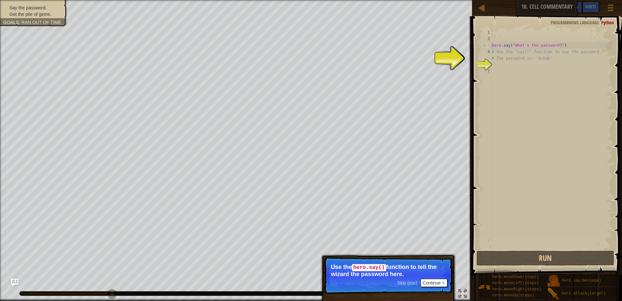
click at [571, 66] on div "hero . say ( "What's the password?" ) # Use the "say()" function to say the pas…" at bounding box center [552, 145] width 122 height 233
click at [442, 280] on button "Continue" at bounding box center [434, 283] width 27 height 8
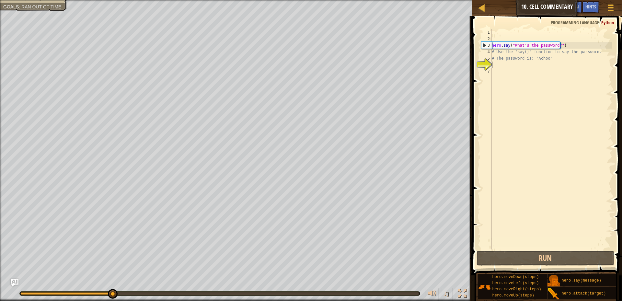
scroll to position [3, 0]
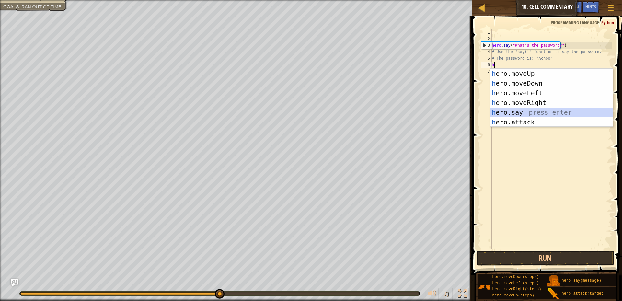
click at [533, 112] on div "h ero.moveUp press enter h ero.moveDown press enter h ero.moveLeft press enter …" at bounding box center [552, 108] width 123 height 78
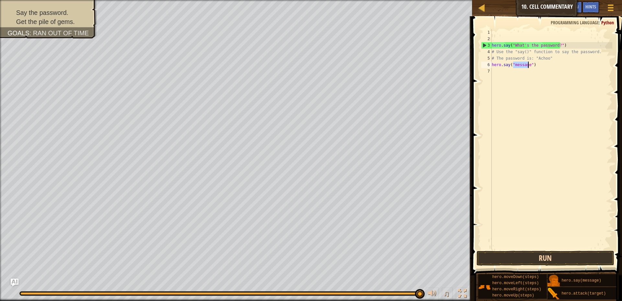
type textarea "hero.say("message")"
click at [563, 259] on button "Run" at bounding box center [546, 258] width 138 height 15
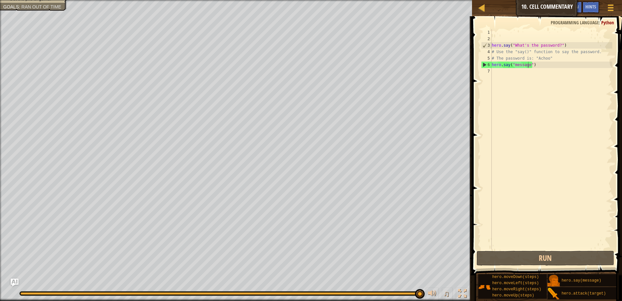
click at [19, 286] on div "♫" at bounding box center [236, 291] width 472 height 19
click at [15, 279] on img "Ask AI" at bounding box center [14, 282] width 8 height 8
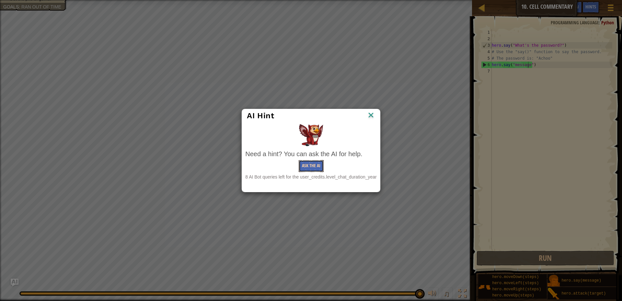
click at [308, 163] on button "Ask the AI" at bounding box center [311, 166] width 25 height 12
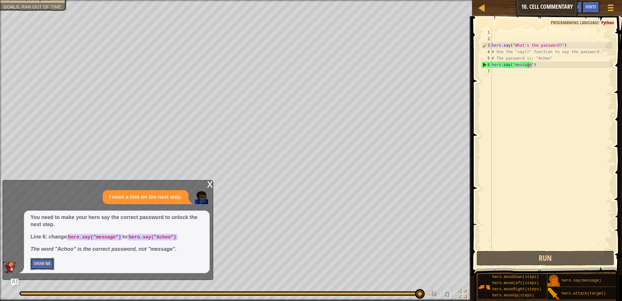
click at [38, 261] on button "Show Me" at bounding box center [42, 264] width 24 height 12
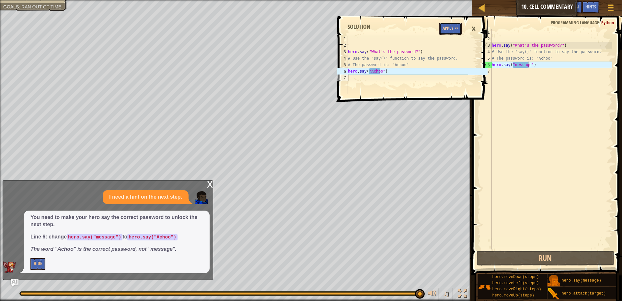
click at [455, 27] on button "Apply =>" at bounding box center [451, 29] width 22 height 12
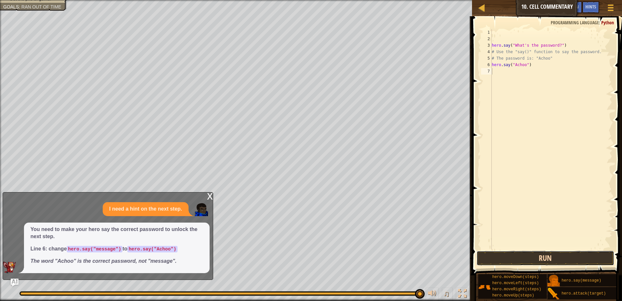
click at [557, 258] on button "Run" at bounding box center [546, 258] width 138 height 15
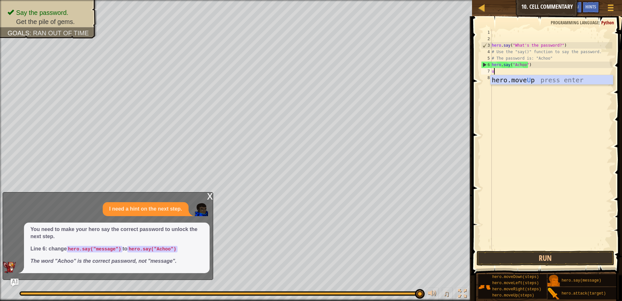
type textarea "up"
click at [585, 78] on div "hero.move Up press enter" at bounding box center [552, 89] width 123 height 29
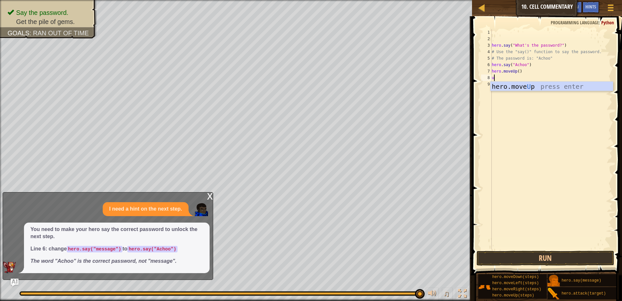
type textarea "up"
drag, startPoint x: 503, startPoint y: 244, endPoint x: 498, endPoint y: 244, distance: 4.5
click at [502, 244] on div "hero . say ( "What's the password?" ) # Use the "say()" function to say the pas…" at bounding box center [553, 145] width 120 height 233
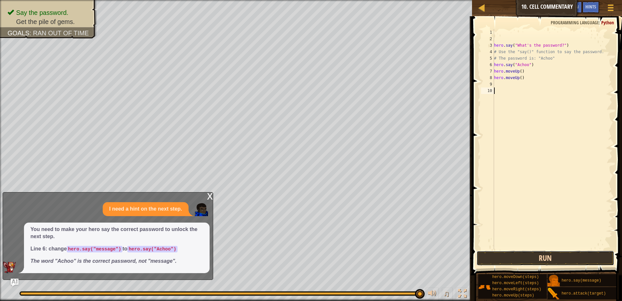
drag, startPoint x: 514, startPoint y: 256, endPoint x: 509, endPoint y: 258, distance: 5.1
click at [515, 256] on button "Run" at bounding box center [546, 258] width 138 height 15
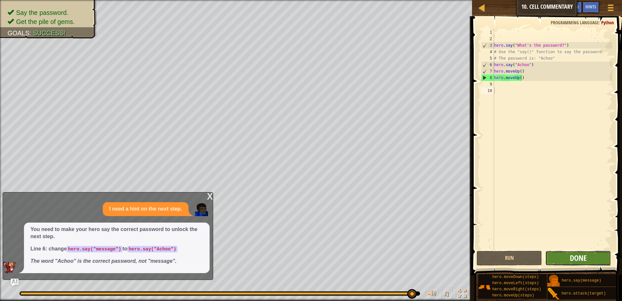
click at [574, 256] on span "Done" at bounding box center [578, 258] width 17 height 10
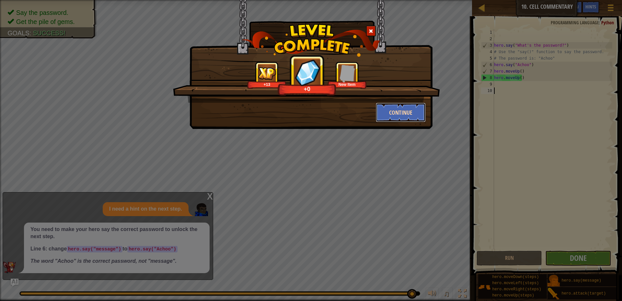
click at [398, 108] on button "Continue" at bounding box center [401, 112] width 50 height 19
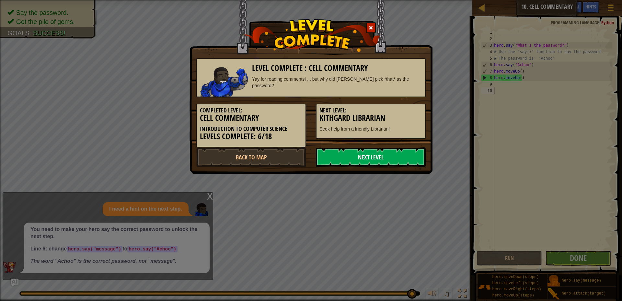
click at [352, 158] on link "Next Level" at bounding box center [371, 156] width 110 height 19
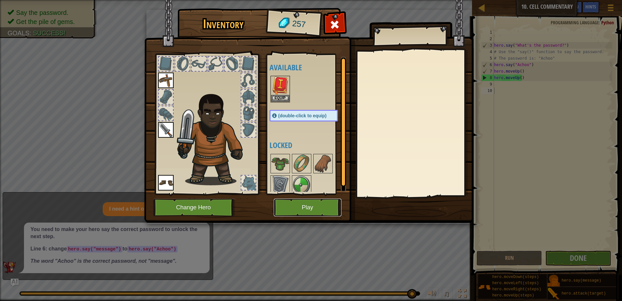
click at [320, 209] on button "Play" at bounding box center [308, 208] width 68 height 18
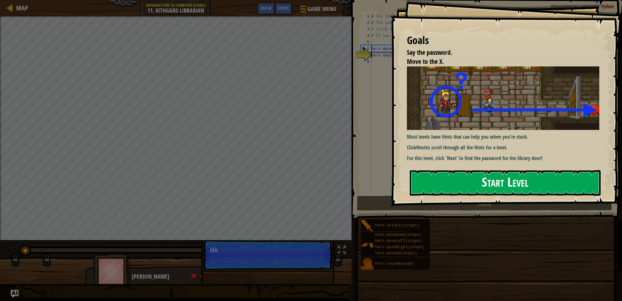
click at [546, 188] on button "Start Level" at bounding box center [505, 183] width 191 height 26
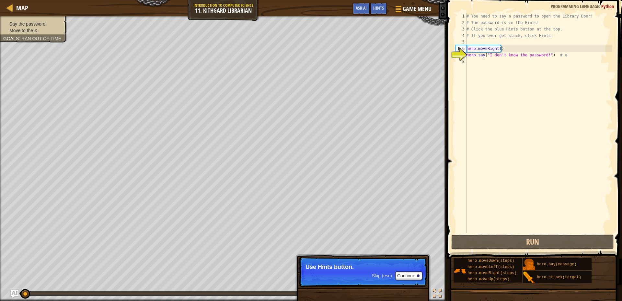
click at [388, 278] on div "Skip (esc) Continue" at bounding box center [397, 276] width 50 height 8
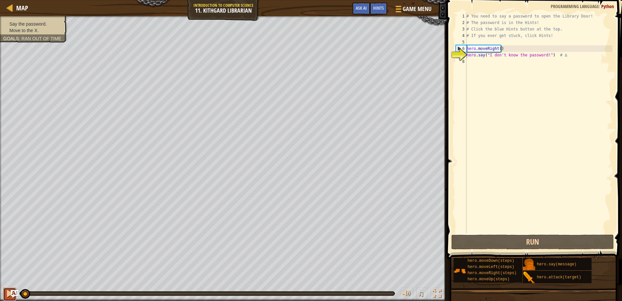
click at [7, 298] on div at bounding box center [10, 293] width 8 height 8
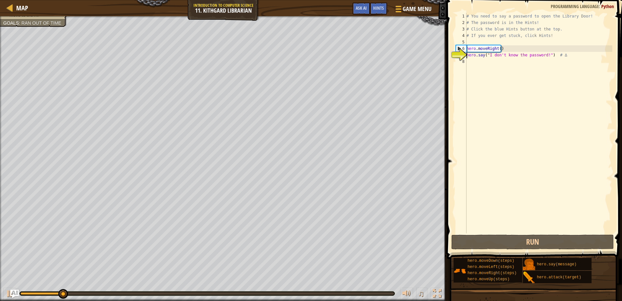
click at [13, 290] on img "Ask AI" at bounding box center [14, 294] width 8 height 8
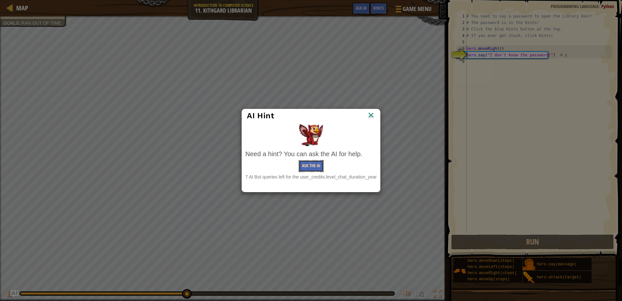
click at [308, 164] on button "Ask the AI" at bounding box center [311, 166] width 25 height 12
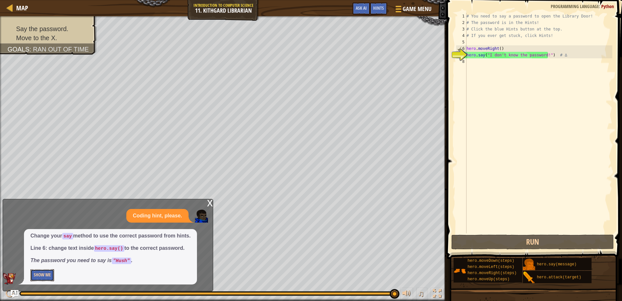
click at [44, 274] on button "Show Me" at bounding box center [42, 275] width 24 height 12
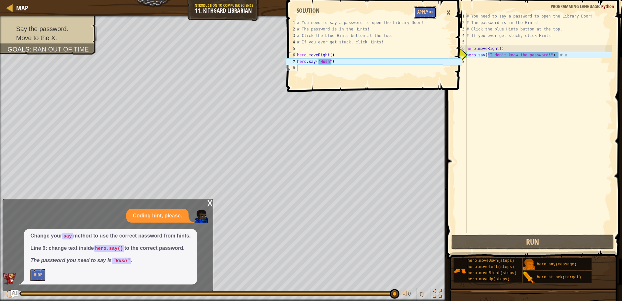
click at [431, 11] on button "Apply =>" at bounding box center [425, 12] width 22 height 12
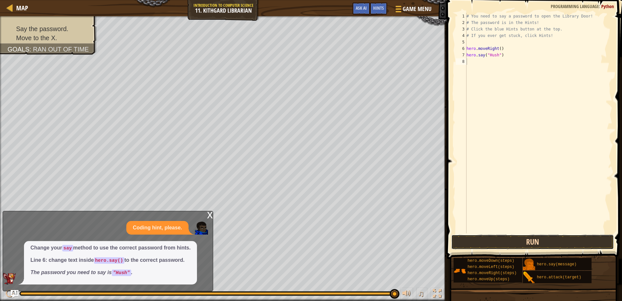
click at [518, 235] on button "Run" at bounding box center [533, 242] width 163 height 15
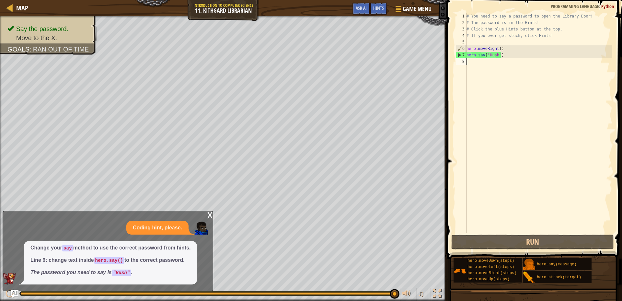
click at [211, 213] on div "x" at bounding box center [210, 214] width 6 height 6
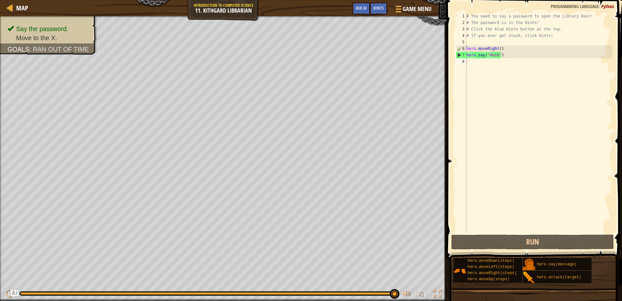
click at [498, 68] on div "# You need to say a password to open the Library Door! # The password is in the…" at bounding box center [538, 129] width 147 height 233
type textarea "l"
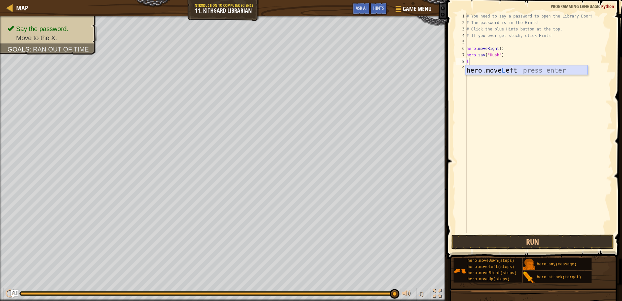
click at [502, 67] on div "hero.move L eft press enter" at bounding box center [526, 79] width 123 height 29
click at [547, 250] on span at bounding box center [535, 120] width 181 height 278
click at [545, 235] on button "Run" at bounding box center [533, 242] width 163 height 15
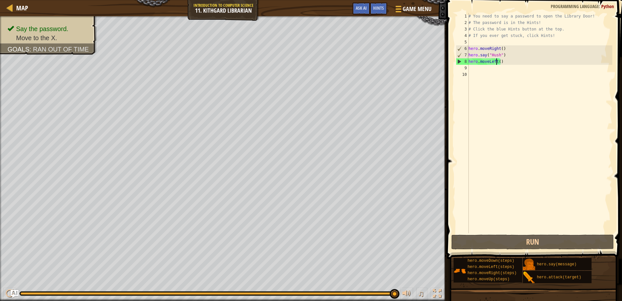
click at [496, 61] on div "# You need to say a password to open the Library Door! # The password is in the…" at bounding box center [539, 129] width 145 height 233
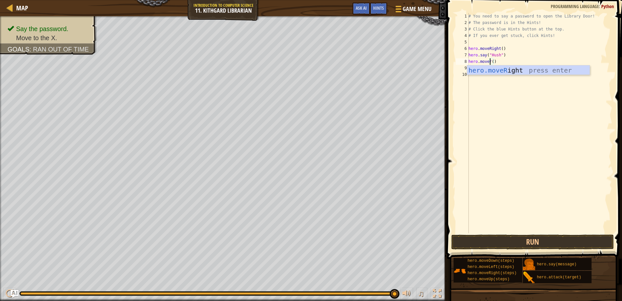
scroll to position [3, 2]
click at [505, 70] on div "hero.moveR ight press enter" at bounding box center [528, 79] width 123 height 29
type textarea "hero.moveRight"
click at [536, 243] on button "Run" at bounding box center [533, 242] width 163 height 15
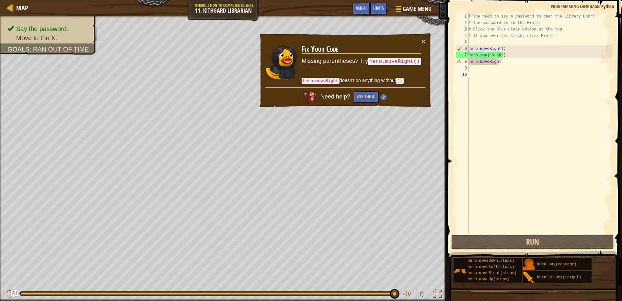
click at [507, 77] on div "# You need to say a password to open the Library Door! # The password is in the…" at bounding box center [539, 129] width 145 height 233
click at [370, 91] on button "Ask the AI" at bounding box center [366, 97] width 25 height 12
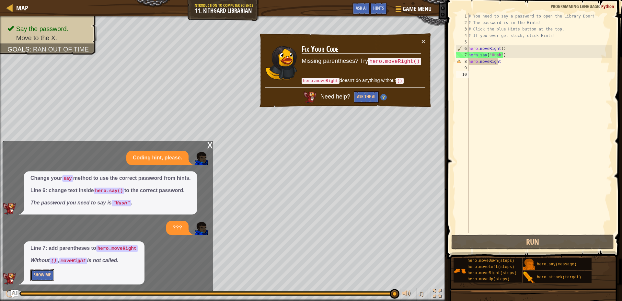
click at [39, 274] on button "Show Me" at bounding box center [42, 275] width 24 height 12
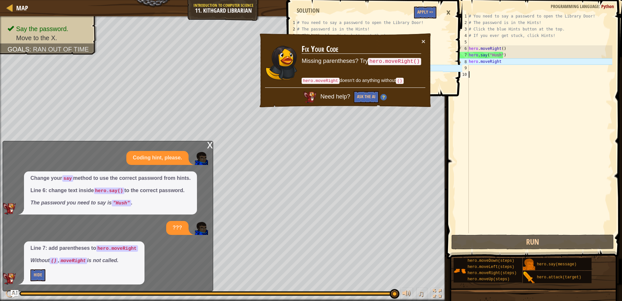
type textarea "# You need to say a password to open the Library Door!"
click at [424, 20] on div "# You need to say a password to open the Library Door! # The password is in the…" at bounding box center [369, 61] width 147 height 84
click at [421, 11] on button "Apply =>" at bounding box center [425, 12] width 22 height 12
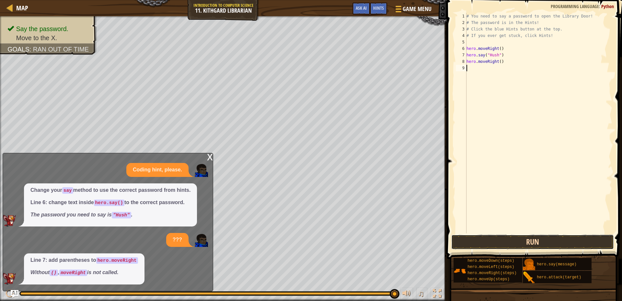
click at [484, 238] on button "Run" at bounding box center [533, 242] width 163 height 15
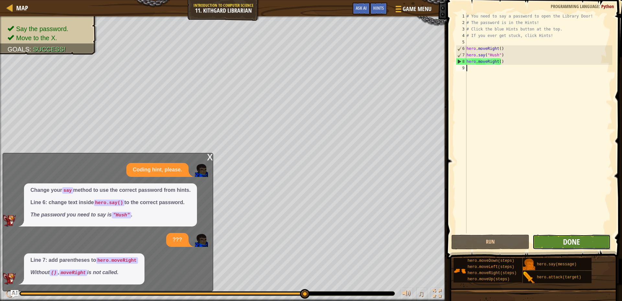
click at [566, 243] on span "Done" at bounding box center [571, 242] width 17 height 10
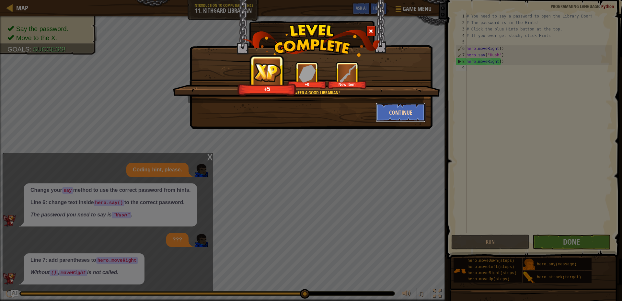
click at [416, 112] on button "Continue" at bounding box center [401, 112] width 50 height 19
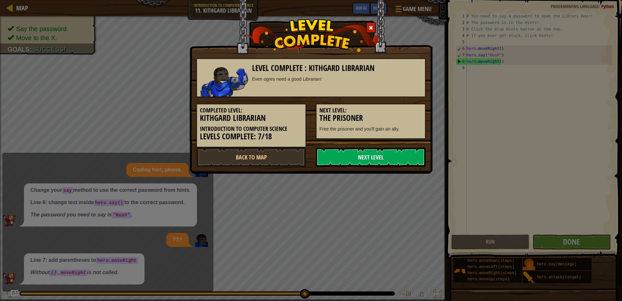
click at [387, 160] on link "Next Level" at bounding box center [371, 156] width 110 height 19
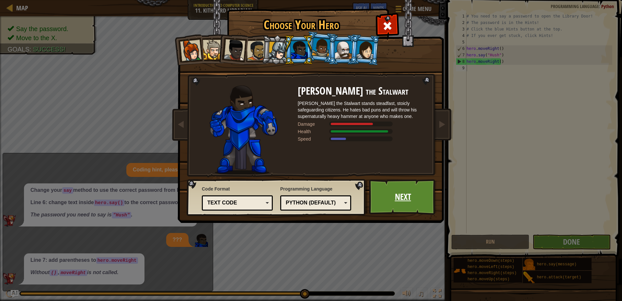
click at [420, 182] on link "Next" at bounding box center [403, 197] width 68 height 36
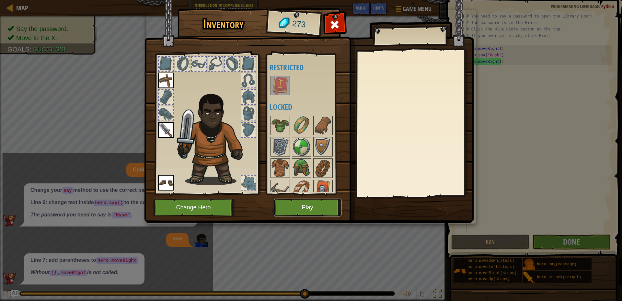
click at [321, 212] on button "Play" at bounding box center [308, 208] width 68 height 18
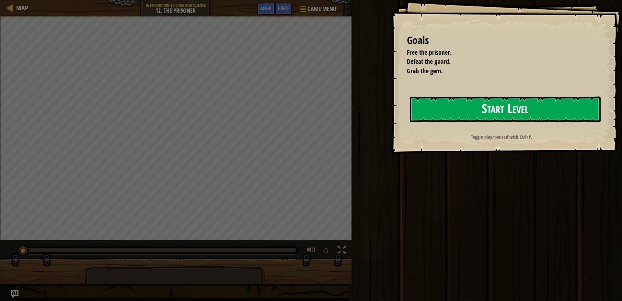
click at [437, 99] on button "Start Level" at bounding box center [505, 110] width 191 height 26
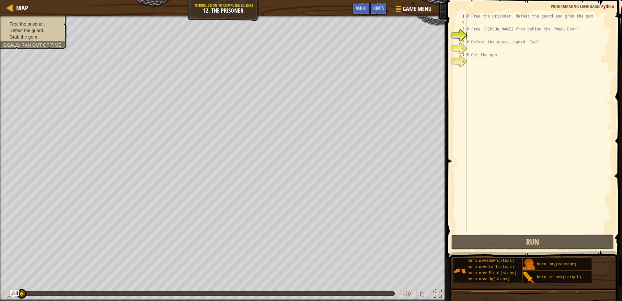
click at [13, 292] on img "Ask AI" at bounding box center [14, 294] width 8 height 8
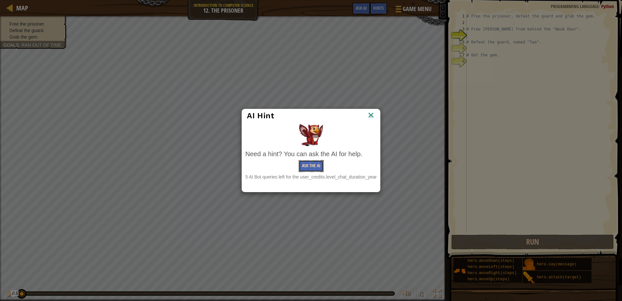
click at [302, 160] on button "Ask the AI" at bounding box center [311, 166] width 25 height 12
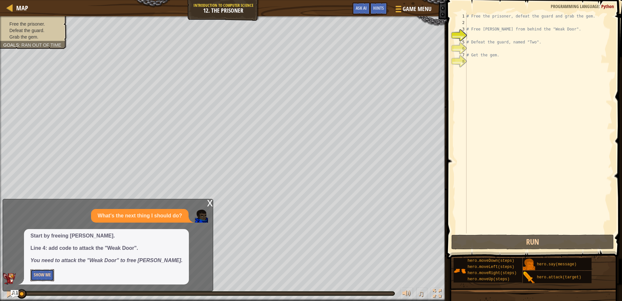
click at [40, 281] on button "Show Me" at bounding box center [42, 275] width 24 height 12
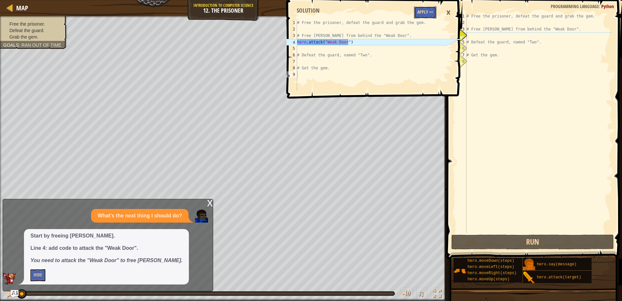
click at [426, 14] on button "Apply =>" at bounding box center [425, 12] width 22 height 12
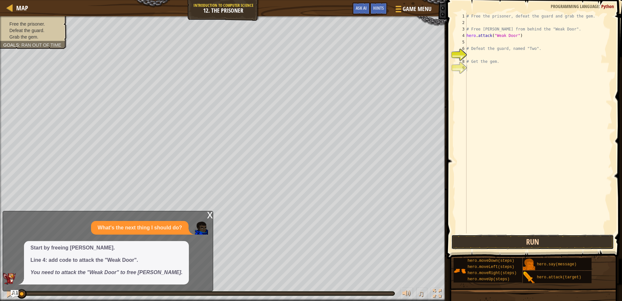
drag, startPoint x: 550, startPoint y: 243, endPoint x: 536, endPoint y: 248, distance: 14.5
click at [549, 243] on button "Run" at bounding box center [533, 242] width 163 height 15
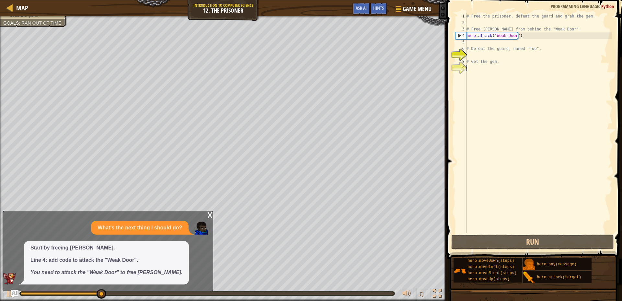
click at [209, 212] on div "x" at bounding box center [210, 214] width 6 height 6
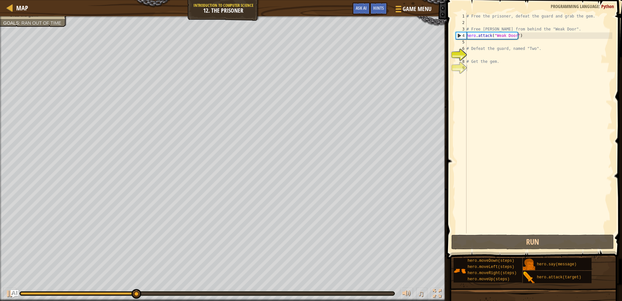
type textarea "# Defeat the guard, named "Two"."
click at [491, 49] on div "# Free the prisoner, defeat the guard and grab the gem. # Free [PERSON_NAME] fr…" at bounding box center [538, 129] width 147 height 233
click at [494, 43] on div "# Free the prisoner, defeat the guard and grab the gem. # Free [PERSON_NAME] fr…" at bounding box center [538, 129] width 147 height 233
type textarea "r"
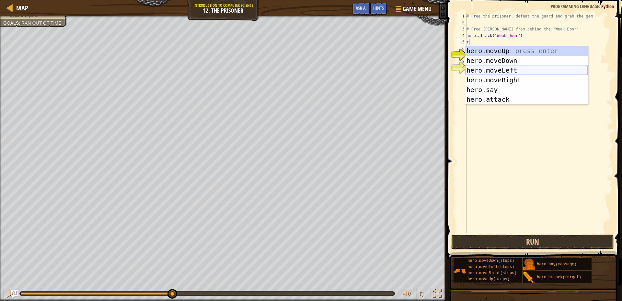
click at [500, 70] on div "he r o.moveUp press enter he r o.moveDown press enter he r o.moveLeft press ent…" at bounding box center [526, 85] width 123 height 78
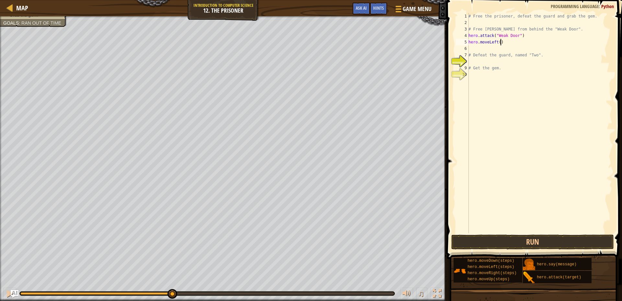
click at [505, 44] on div "# Free the prisoner, defeat the guard and grab the gem. # Free [PERSON_NAME] fr…" at bounding box center [539, 129] width 145 height 233
click at [559, 240] on button "Run" at bounding box center [533, 242] width 163 height 15
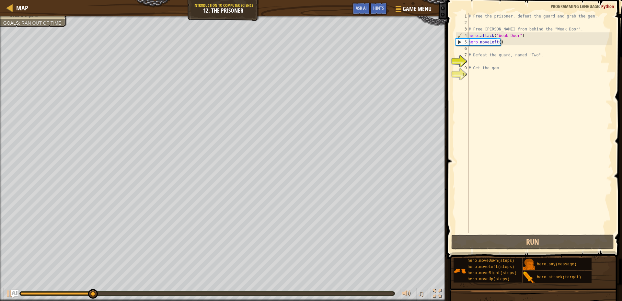
click at [18, 293] on div "♫" at bounding box center [223, 291] width 447 height 19
click at [17, 293] on img "Ask AI" at bounding box center [14, 294] width 8 height 8
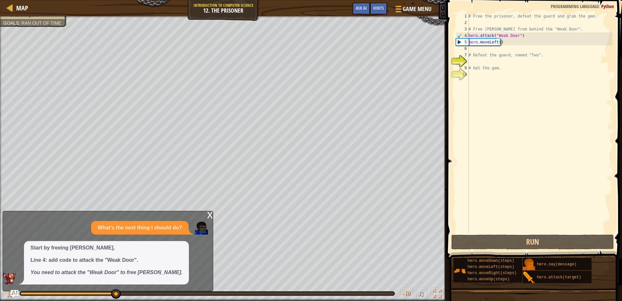
click at [205, 240] on div "What's the next thing I should do? Start by freeing [PERSON_NAME]. Line 4: add …" at bounding box center [106, 253] width 207 height 64
click at [209, 225] on div "x What's the next thing I should do? Start by freeing [PERSON_NAME]. Line 4: ad…" at bounding box center [108, 251] width 211 height 80
click at [186, 225] on div "What's the next thing I should do?" at bounding box center [140, 228] width 98 height 14
click at [211, 233] on div "x What's the next thing I should do? Start by freeing [PERSON_NAME]. Line 4: ad…" at bounding box center [108, 251] width 211 height 80
drag, startPoint x: 510, startPoint y: 34, endPoint x: 508, endPoint y: 38, distance: 4.7
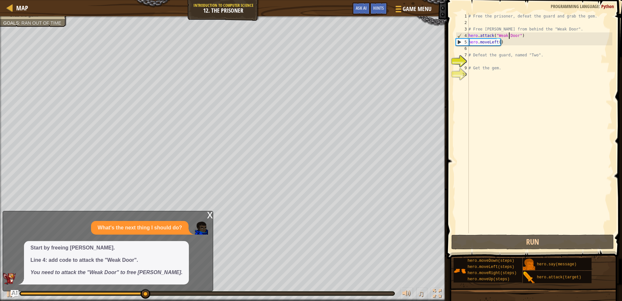
click at [510, 34] on div "# Free the prisoner, defeat the guard and grab the gem. # Free [PERSON_NAME] fr…" at bounding box center [539, 129] width 145 height 233
click at [496, 42] on div "# Free the prisoner, defeat the guard and grab the gem. # Free [PERSON_NAME] fr…" at bounding box center [539, 129] width 145 height 233
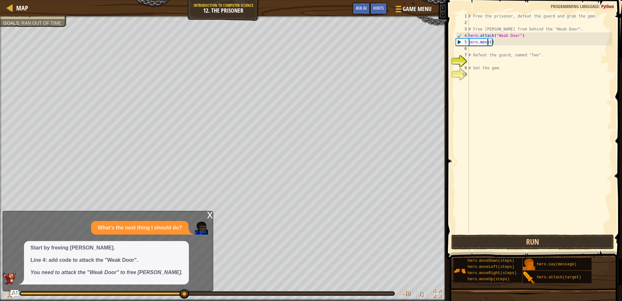
scroll to position [3, 2]
click at [525, 49] on div "hero.moveR ight press enter" at bounding box center [528, 60] width 123 height 29
type textarea "hero.moveRight"
click at [488, 50] on div "# Free the prisoner, defeat the guard and grab the gem. # Free [PERSON_NAME] fr…" at bounding box center [539, 129] width 145 height 233
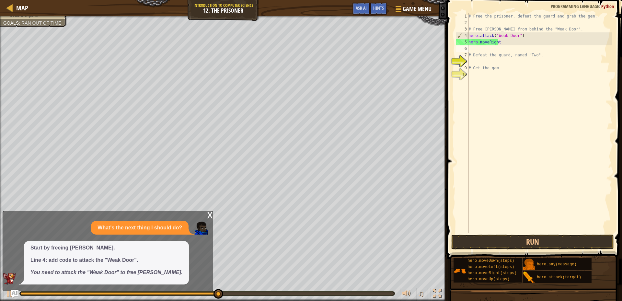
type textarea "r"
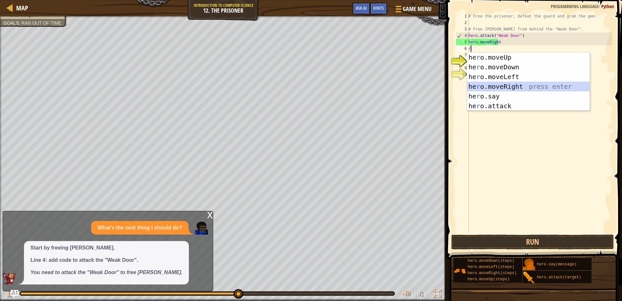
click at [507, 86] on div "he r o.moveUp press enter he r o.moveDown press enter he r o.moveLeft press ent…" at bounding box center [528, 92] width 123 height 78
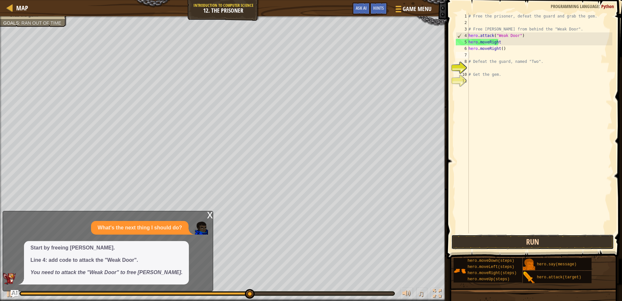
click at [509, 238] on button "Run" at bounding box center [533, 242] width 163 height 15
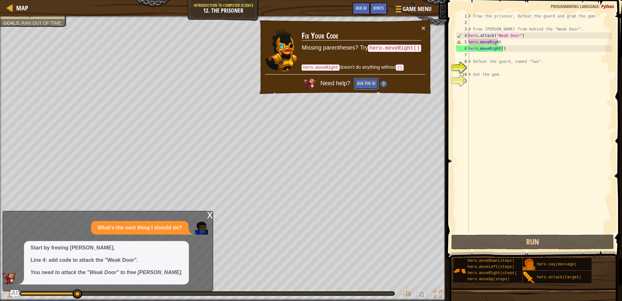
click at [373, 82] on button "Ask the AI" at bounding box center [366, 84] width 25 height 12
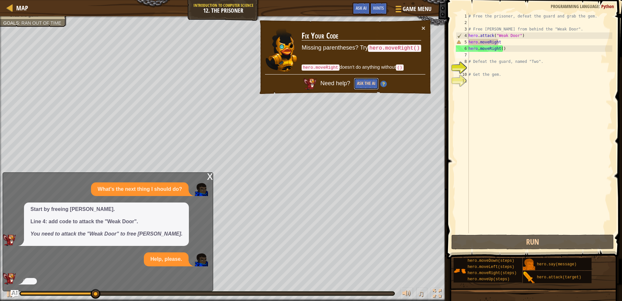
click at [367, 79] on button "Ask the AI" at bounding box center [366, 84] width 25 height 12
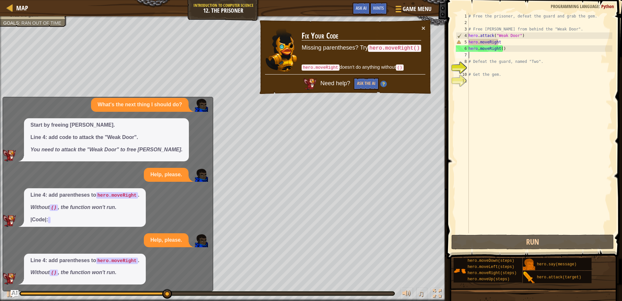
scroll to position [59, 0]
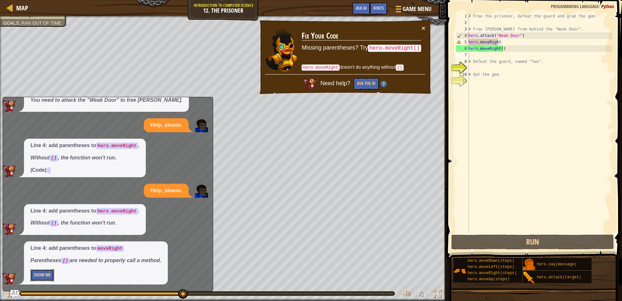
click at [42, 270] on button "Show Me" at bounding box center [42, 275] width 24 height 12
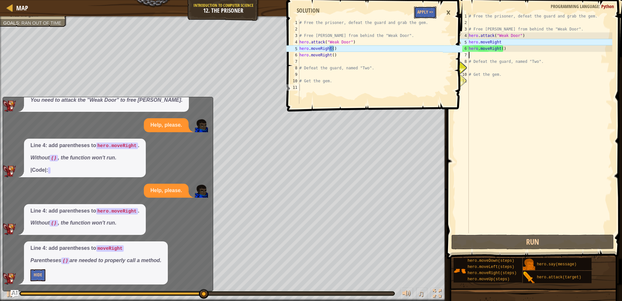
drag, startPoint x: 433, startPoint y: 12, endPoint x: 430, endPoint y: 17, distance: 5.4
click at [431, 13] on button "Apply =>" at bounding box center [425, 12] width 22 height 12
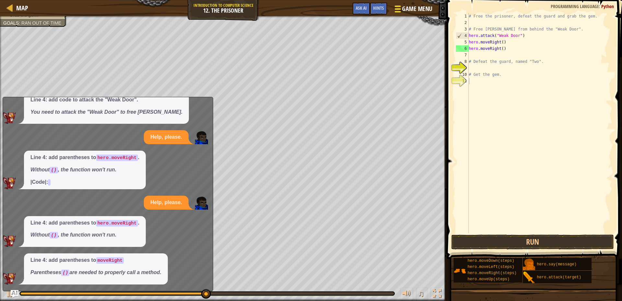
scroll to position [47, 0]
click at [547, 239] on button "Run" at bounding box center [533, 242] width 163 height 15
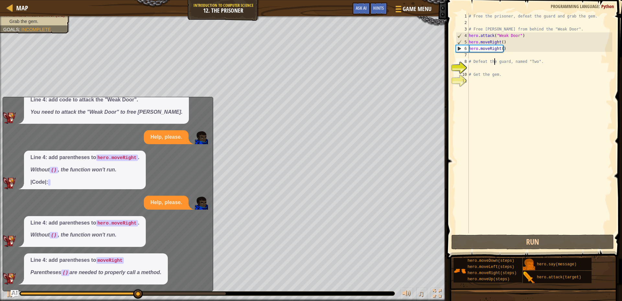
click at [496, 59] on div "# Free the prisoner, defeat the guard and grab the gem. # Free [PERSON_NAME] fr…" at bounding box center [540, 129] width 145 height 233
type textarea "# Defeat the guard, named "Two"."
click at [476, 56] on div "# Free the prisoner, defeat the guard and grab the gem. # Free [PERSON_NAME] fr…" at bounding box center [540, 129] width 145 height 233
type textarea "d"
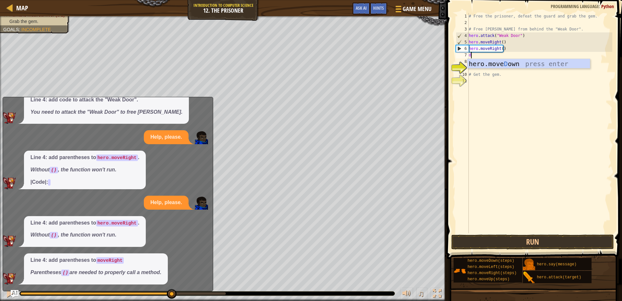
click at [489, 68] on div "# Free the prisoner, defeat the guard and grab the gem. # Free [PERSON_NAME] fr…" at bounding box center [540, 129] width 145 height 233
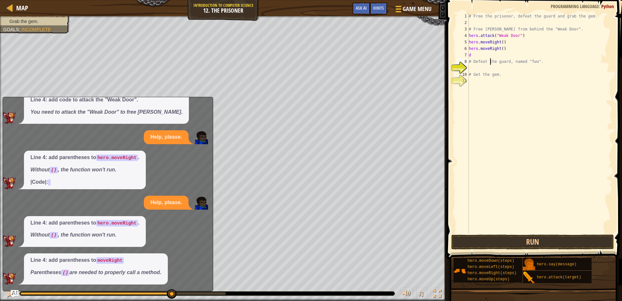
click at [489, 60] on div "# Free the prisoner, defeat the guard and grab the gem. # Free [PERSON_NAME] fr…" at bounding box center [540, 129] width 145 height 233
click at [489, 54] on div "# Free the prisoner, defeat the guard and grab the gem. # Free [PERSON_NAME] fr…" at bounding box center [540, 129] width 145 height 233
type textarea "do"
click at [489, 64] on div "hero.move Do wn press enter" at bounding box center [529, 73] width 123 height 29
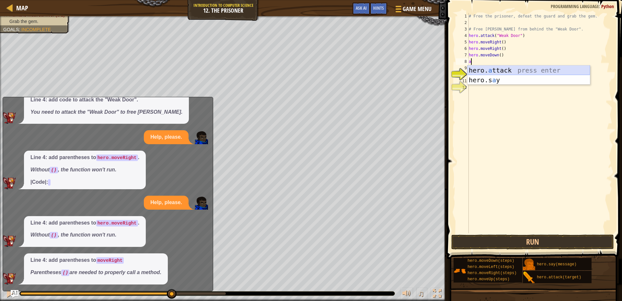
drag, startPoint x: 501, startPoint y: 69, endPoint x: 503, endPoint y: 56, distance: 13.2
click at [501, 69] on div "hero. a ttack press enter hero.s a y press enter" at bounding box center [529, 84] width 123 height 39
type textarea "hero.attack("Two")"
click at [545, 72] on div "# Free the prisoner, defeat the guard and grab the gem. # Free [PERSON_NAME] fr…" at bounding box center [540, 129] width 145 height 233
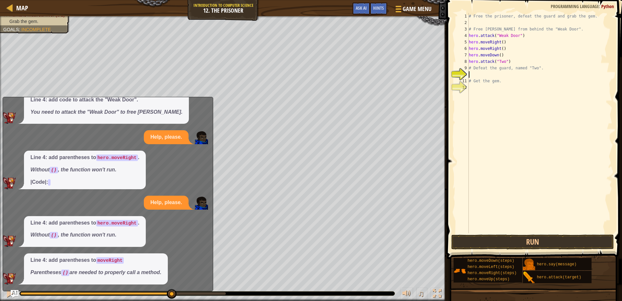
scroll to position [3, 0]
drag, startPoint x: 545, startPoint y: 68, endPoint x: 457, endPoint y: 66, distance: 87.5
click at [457, 66] on div "1 2 3 4 5 6 7 8 9 10 11 12 # Free the prisoner, defeat the guard and grab the g…" at bounding box center [534, 123] width 158 height 220
type textarea "# Defeat the guard, named "Two"."
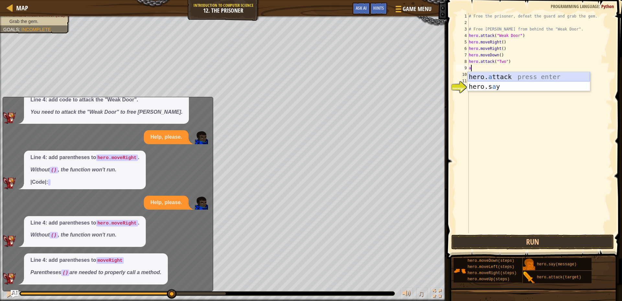
click at [509, 76] on div "hero. a ttack press enter hero.s a y press enter" at bounding box center [529, 91] width 123 height 39
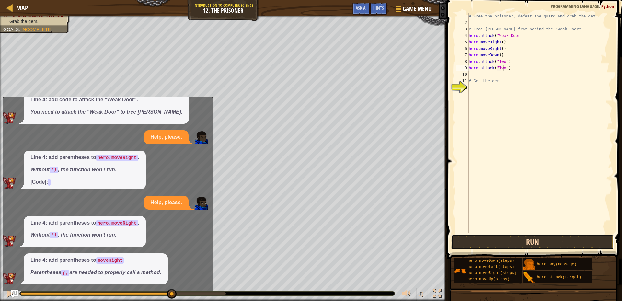
click at [555, 244] on button "Run" at bounding box center [533, 242] width 163 height 15
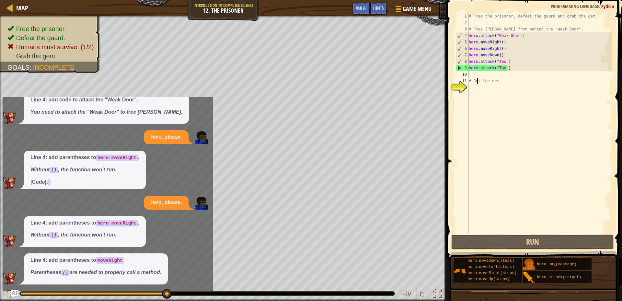
click at [478, 78] on div "# Free the prisoner, defeat the guard and grab the gem. # Free [PERSON_NAME] fr…" at bounding box center [540, 129] width 145 height 233
drag, startPoint x: 478, startPoint y: 76, endPoint x: 477, endPoint y: 69, distance: 6.2
click at [478, 69] on div "# Free the prisoner, defeat the guard and grab the gem. # Free [PERSON_NAME] fr…" at bounding box center [540, 129] width 145 height 233
type textarea "hero.attack("Two")"
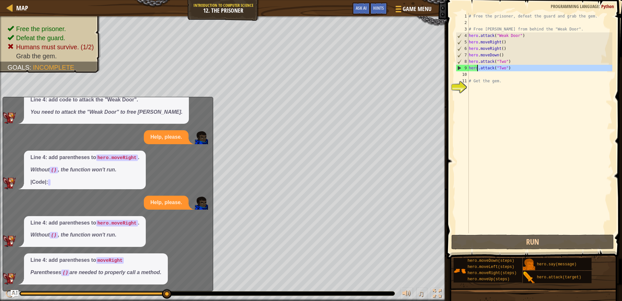
click at [476, 76] on div "# Free the prisoner, defeat the guard and grab the gem. # Free [PERSON_NAME] fr…" at bounding box center [540, 129] width 145 height 233
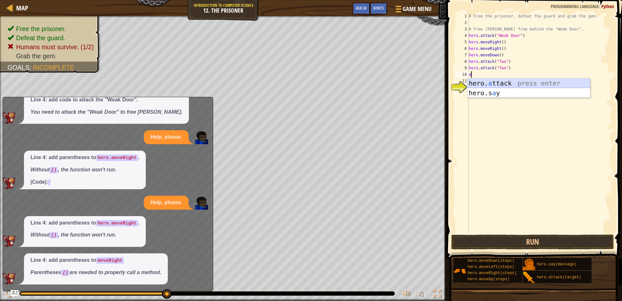
click at [494, 82] on div "hero. a ttack press enter hero.s a y press enter" at bounding box center [529, 97] width 123 height 39
type textarea "hero.attack("Two")"
drag, startPoint x: 532, startPoint y: 93, endPoint x: 511, endPoint y: 94, distance: 21.1
click at [511, 94] on div "# Free the prisoner, defeat the guard and grab the gem. # Free [PERSON_NAME] fr…" at bounding box center [540, 129] width 145 height 233
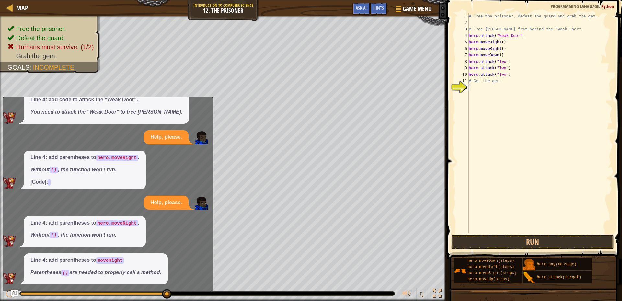
scroll to position [3, 0]
click at [559, 236] on div "1 2 3 4 5 6 7 8 9 10 11 12 # Free the prisoner, defeat the guard and grab the g…" at bounding box center [533, 142] width 177 height 278
click at [560, 237] on button "Run" at bounding box center [533, 242] width 163 height 15
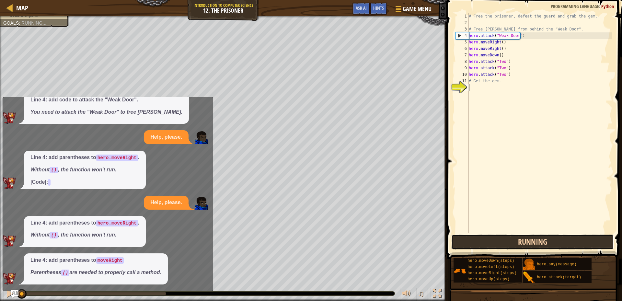
click at [563, 239] on button "Running" at bounding box center [533, 242] width 163 height 15
click at [565, 251] on span at bounding box center [535, 120] width 181 height 278
click at [568, 242] on button "Run" at bounding box center [533, 242] width 163 height 15
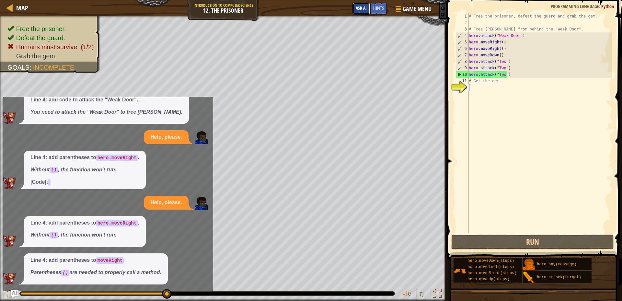
click at [359, 7] on span "Ask AI" at bounding box center [361, 8] width 11 height 6
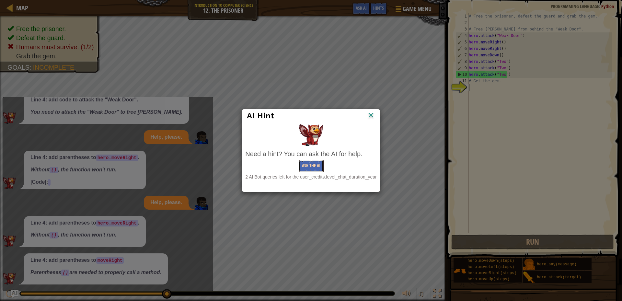
click at [308, 161] on button "Ask the AI" at bounding box center [311, 166] width 25 height 12
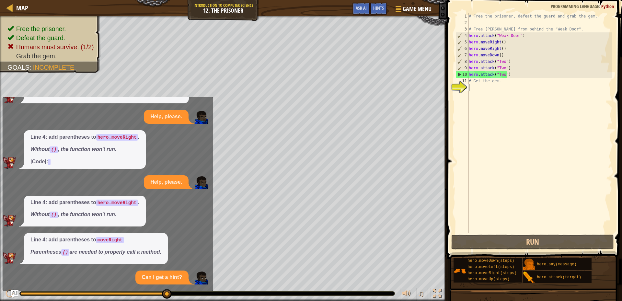
scroll to position [136, 0]
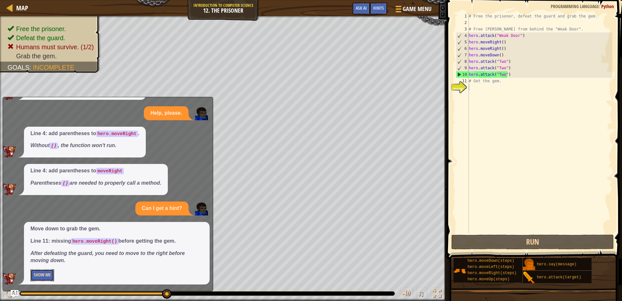
click at [43, 270] on button "Show Me" at bounding box center [42, 275] width 24 height 12
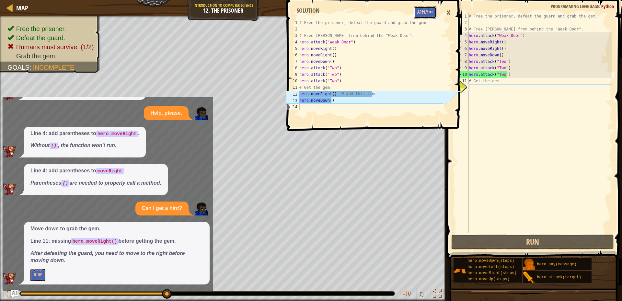
click at [428, 8] on button "Apply =>" at bounding box center [425, 12] width 22 height 12
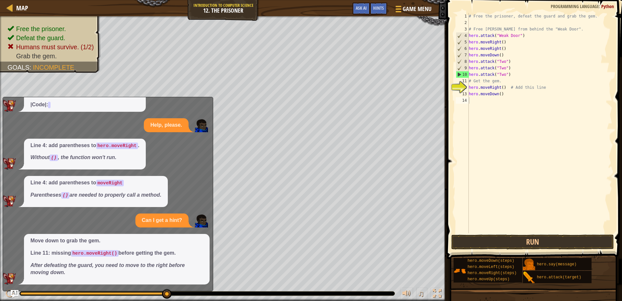
scroll to position [124, 0]
click at [534, 243] on button "Run" at bounding box center [533, 242] width 163 height 15
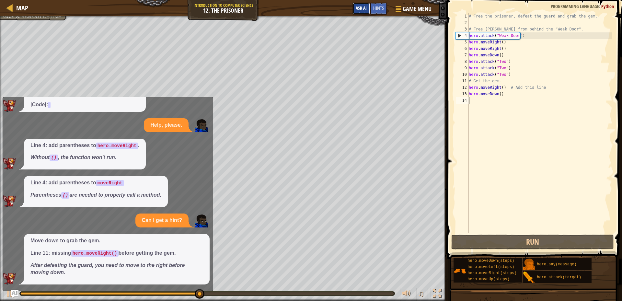
click at [361, 7] on span "Ask AI" at bounding box center [361, 8] width 11 height 6
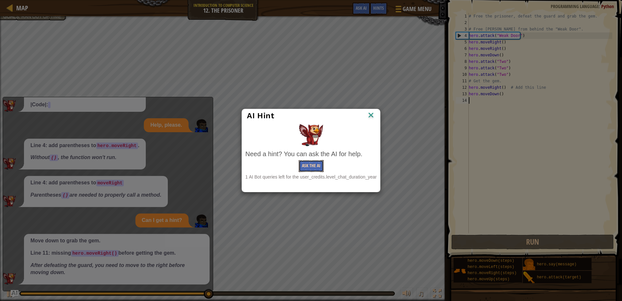
click at [313, 168] on button "Ask the AI" at bounding box center [311, 166] width 25 height 12
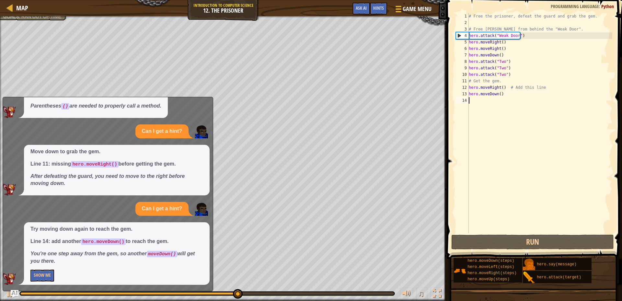
scroll to position [214, 0]
click at [47, 277] on button "Show Me" at bounding box center [42, 275] width 24 height 12
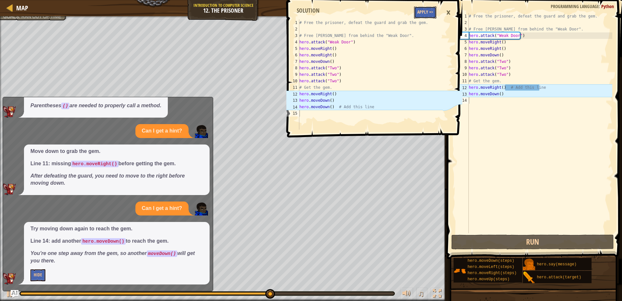
click at [431, 10] on button "Apply =>" at bounding box center [425, 12] width 22 height 12
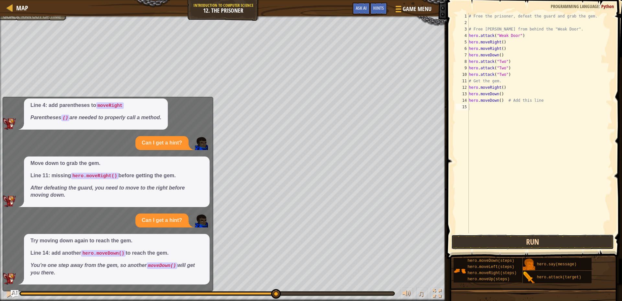
click at [515, 244] on button "Run" at bounding box center [533, 242] width 163 height 15
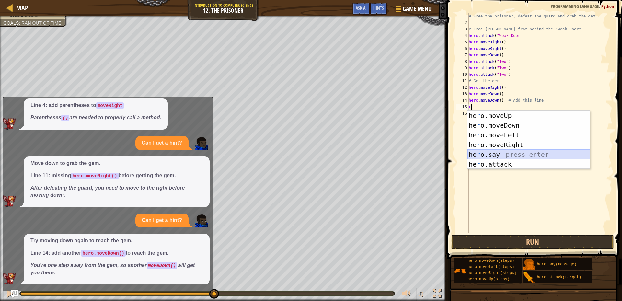
click at [516, 150] on div "he r o.moveUp press enter he r o.moveDown press enter he r o.moveLeft press ent…" at bounding box center [529, 150] width 123 height 78
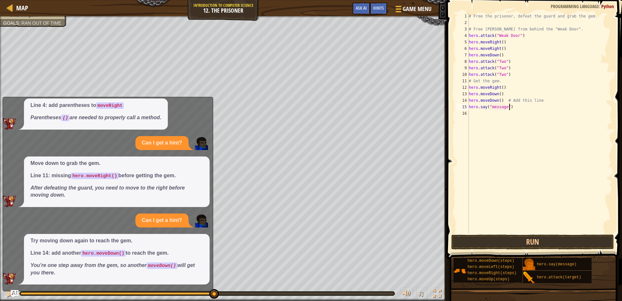
click at [510, 110] on div "# Free the prisoner, defeat the guard and grab the gem. # Free [PERSON_NAME] fr…" at bounding box center [540, 129] width 145 height 233
drag, startPoint x: 515, startPoint y: 108, endPoint x: 445, endPoint y: 124, distance: 72.1
click at [445, 124] on div "hero.say("message") 1 2 3 4 5 6 7 8 9 10 11 12 13 14 15 16 # Free the prisoner,…" at bounding box center [533, 142] width 177 height 278
click at [475, 105] on div "# Free the prisoner, defeat the guard and grab the gem. # Free [PERSON_NAME] fr…" at bounding box center [540, 129] width 145 height 233
type textarea "hero.say("message")"
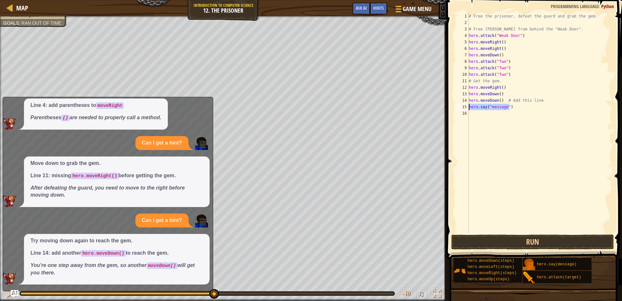
drag, startPoint x: 514, startPoint y: 108, endPoint x: 461, endPoint y: 106, distance: 53.5
click at [461, 106] on div "hero.say("message") 1 2 3 4 5 6 7 8 9 10 11 12 13 14 15 16 # Free the prisoner,…" at bounding box center [534, 123] width 158 height 220
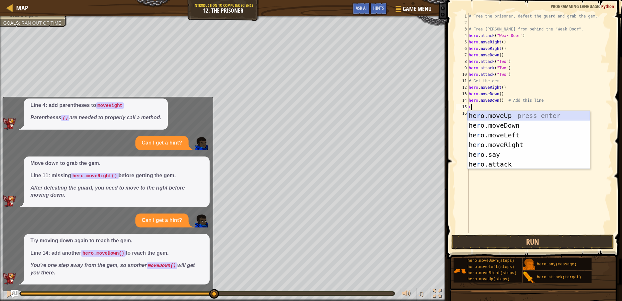
type textarea "ri"
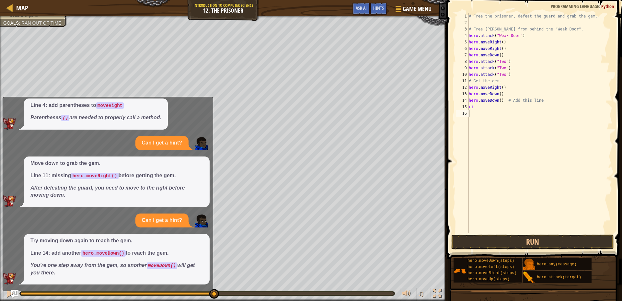
click at [506, 121] on div "# Free the prisoner, defeat the guard and grab the gem. # Free [PERSON_NAME] fr…" at bounding box center [540, 129] width 145 height 233
click at [503, 109] on div "# Free the prisoner, defeat the guard and grab the gem. # Free [PERSON_NAME] fr…" at bounding box center [540, 129] width 145 height 233
type textarea "righ"
click at [517, 111] on div "hero.move Righ t press enter" at bounding box center [529, 125] width 123 height 29
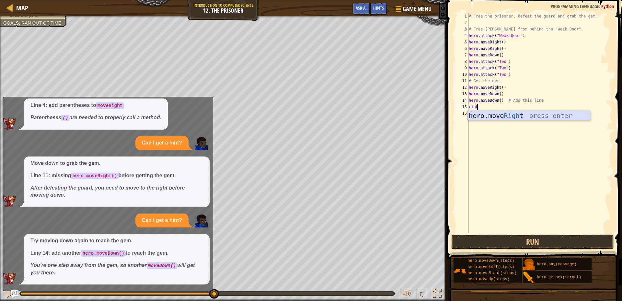
scroll to position [3, 0]
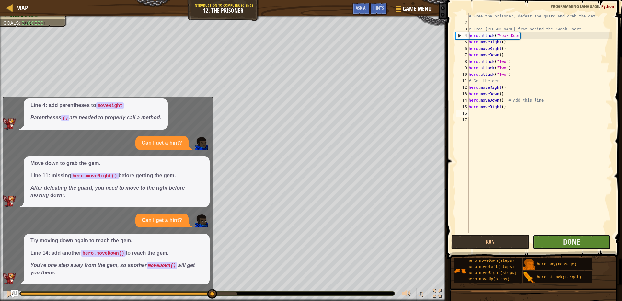
click at [540, 243] on button "Done" at bounding box center [572, 242] width 78 height 15
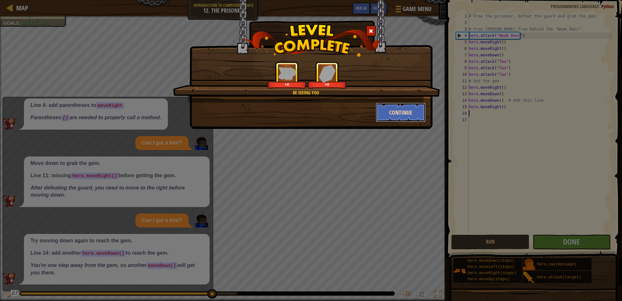
click at [400, 113] on button "Continue" at bounding box center [401, 112] width 50 height 19
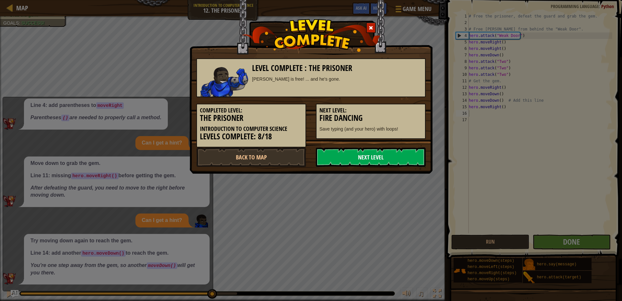
click at [390, 159] on link "Next Level" at bounding box center [371, 156] width 110 height 19
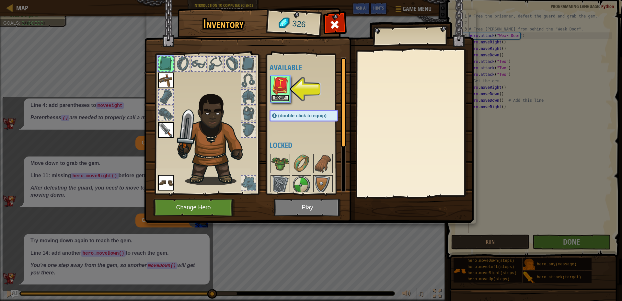
click at [283, 97] on button "Equip" at bounding box center [280, 98] width 18 height 7
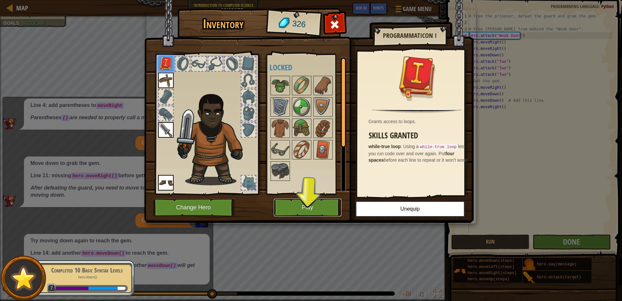
click at [308, 205] on button "Play" at bounding box center [308, 208] width 68 height 18
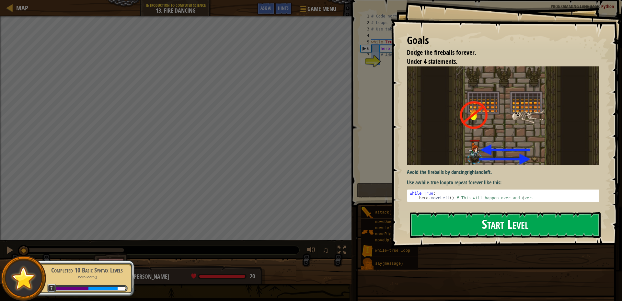
drag, startPoint x: 561, startPoint y: 222, endPoint x: 559, endPoint y: 231, distance: 8.7
click at [559, 229] on button "Start Level" at bounding box center [505, 225] width 191 height 26
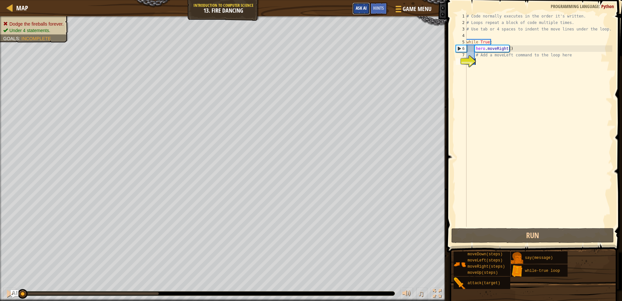
click at [357, 4] on button "Ask AI" at bounding box center [362, 9] width 18 height 12
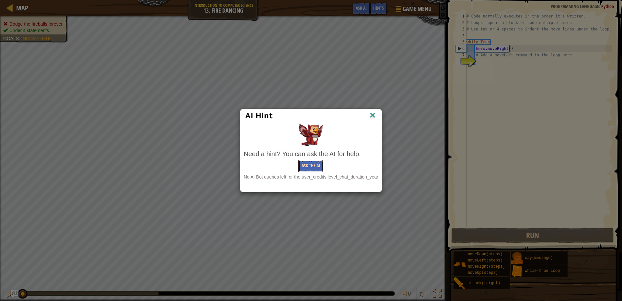
click at [308, 164] on button "Ask the AI" at bounding box center [311, 166] width 25 height 12
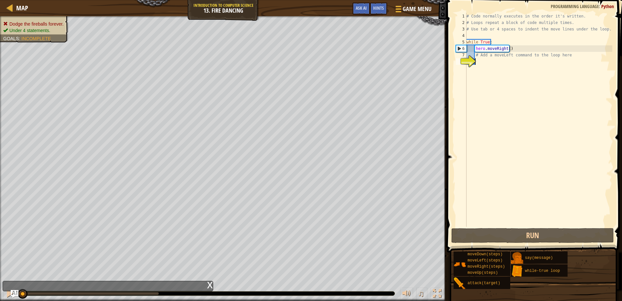
click at [557, 75] on div "# Code normally executes in the order it's written. # Loops repeat a block of c…" at bounding box center [538, 126] width 147 height 227
click at [493, 62] on div "# Code normally executes in the order it's written. # Loops repeat a block of c…" at bounding box center [538, 126] width 147 height 227
click at [377, 2] on div "Map Introduction to Computer Science 13. Fire Dancing Game Menu Done Hints Ask …" at bounding box center [223, 8] width 447 height 16
click at [380, 8] on span "Hints" at bounding box center [378, 8] width 11 height 6
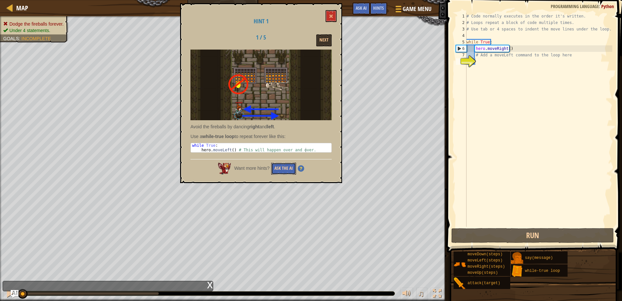
click at [292, 169] on button "Ask the AI" at bounding box center [283, 169] width 25 height 12
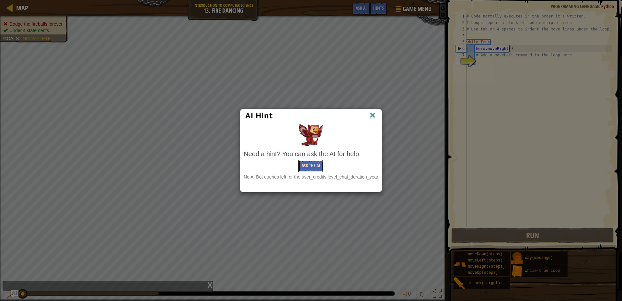
click at [321, 167] on button "Ask the AI" at bounding box center [311, 166] width 25 height 12
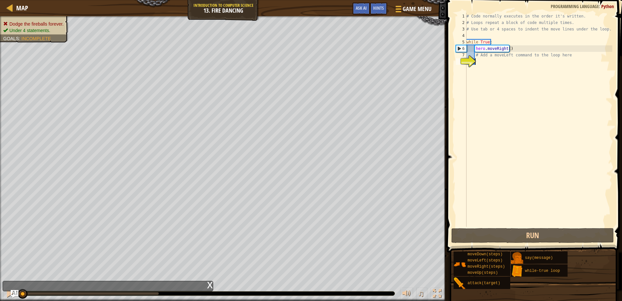
click at [505, 13] on div "# Code normally executes in the order it's written. # Loops repeat a block of c…" at bounding box center [538, 126] width 147 height 227
type textarea "# Code normally executes in the order it's written."
click at [594, 17] on div "# Code normally executes in the order it's written. # Loops repeat a block of c…" at bounding box center [538, 126] width 147 height 227
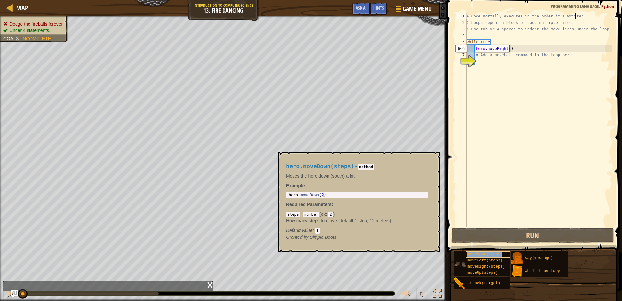
click at [482, 255] on span "moveDown(steps)" at bounding box center [485, 254] width 35 height 5
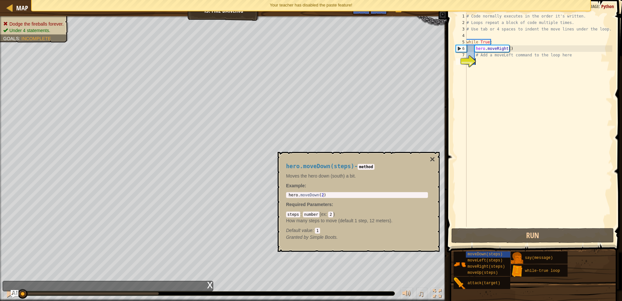
click at [479, 184] on div "# Code normally executes in the order it's written. # Loops repeat a block of c…" at bounding box center [538, 126] width 147 height 227
click at [492, 181] on div "# Code normally executes in the order it's written. # Loops repeat a block of c…" at bounding box center [538, 126] width 147 height 227
click at [432, 157] on button "×" at bounding box center [432, 159] width 5 height 9
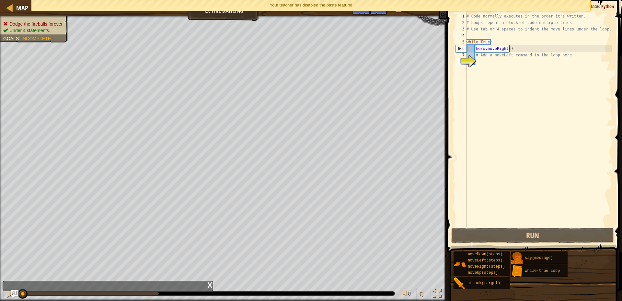
type textarea "# Add a moveLeft command to the loop here"
click at [571, 58] on div "# Code normally executes in the order it's written. # Loops repeat a block of c…" at bounding box center [538, 126] width 147 height 227
click at [571, 66] on div "# Code normally executes in the order it's written. # Loops repeat a block of c…" at bounding box center [538, 126] width 147 height 227
type textarea "r"
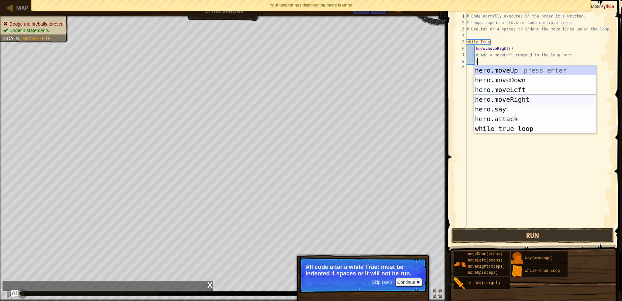
click at [503, 99] on div "he r o.moveUp press enter he r o.moveDown press enter he r o.moveLeft press ent…" at bounding box center [535, 109] width 123 height 88
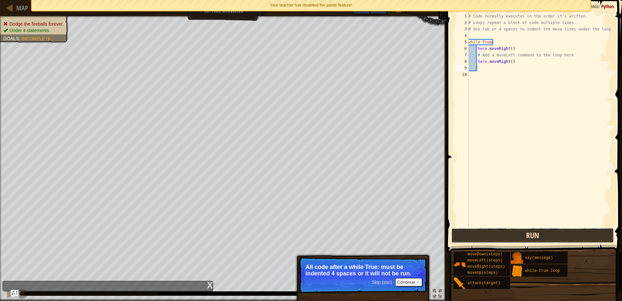
click at [556, 229] on button "Run" at bounding box center [533, 235] width 163 height 15
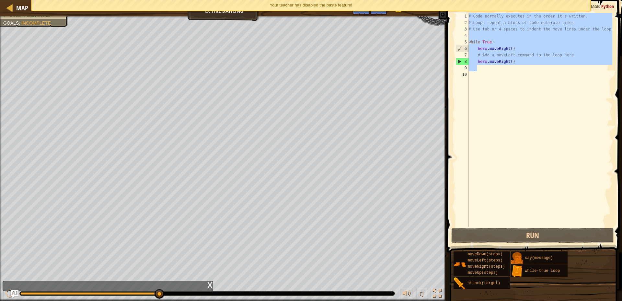
drag, startPoint x: 479, startPoint y: 71, endPoint x: 473, endPoint y: 2, distance: 68.6
click at [473, 0] on body "Map Introduction to Computer Science 13. Fire Dancing Game Menu Done Hints Ask …" at bounding box center [311, 0] width 622 height 0
type textarea "# Code normally executes in the order it's written. # Loops repeat a block of c…"
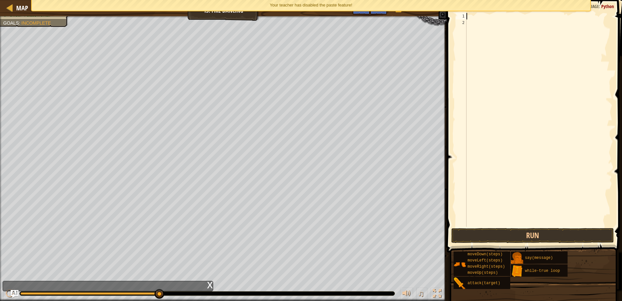
scroll to position [3, 0]
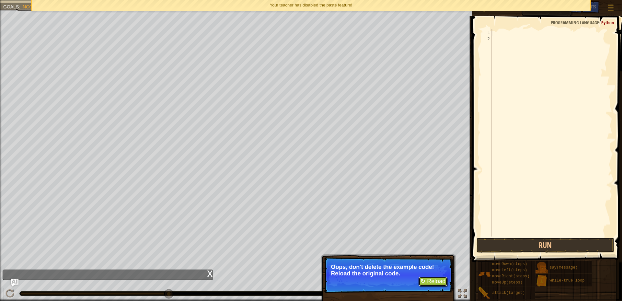
click at [430, 280] on button "↻ Reload" at bounding box center [433, 282] width 29 height 10
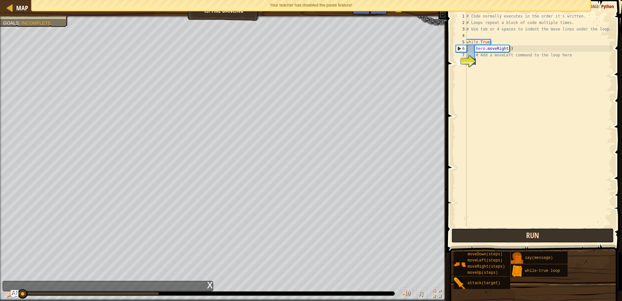
click at [503, 241] on button "Run" at bounding box center [533, 235] width 163 height 15
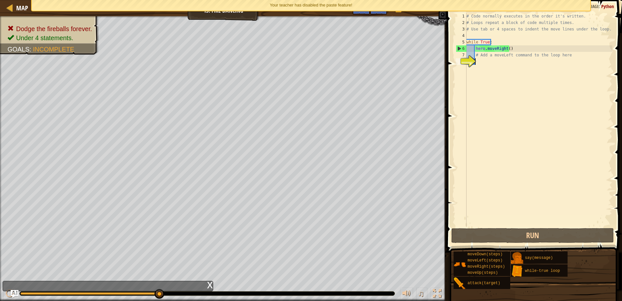
drag, startPoint x: 161, startPoint y: 293, endPoint x: 276, endPoint y: 304, distance: 116.3
click at [281, 296] on div at bounding box center [207, 293] width 376 height 5
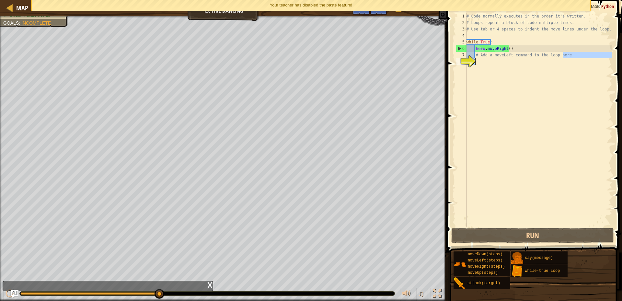
drag, startPoint x: 574, startPoint y: 53, endPoint x: 594, endPoint y: 303, distance: 251.7
click at [594, 0] on html "Map Introduction to Computer Science 13. Fire Dancing Game Menu Done Hints Ask …" at bounding box center [311, 0] width 622 height 0
type textarea "# Add a moveLeft command to the loop here"
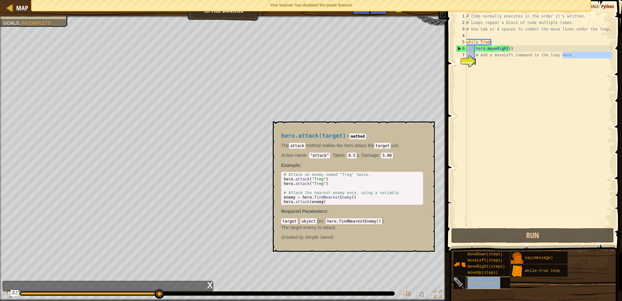
click at [493, 281] on span "attack(target)" at bounding box center [484, 283] width 33 height 5
copy span "attack(target)"
type textarea "# Add a moveLeft command to the loop here"
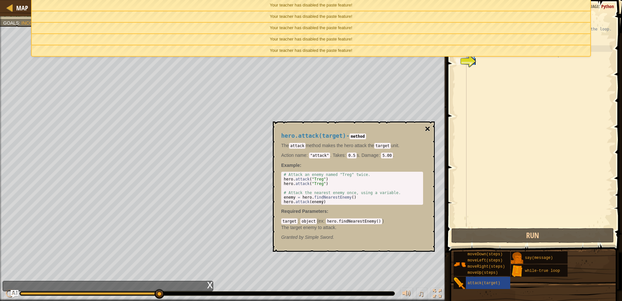
click at [426, 124] on button "×" at bounding box center [427, 128] width 5 height 9
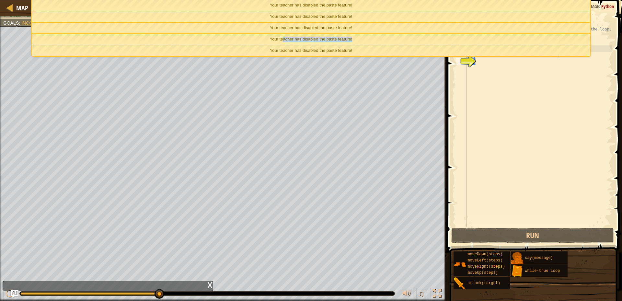
drag, startPoint x: 284, startPoint y: 37, endPoint x: 362, endPoint y: 40, distance: 78.2
click at [362, 40] on div "Your teacher has disabled the paste feature!" at bounding box center [311, 39] width 559 height 11
click at [468, 77] on div "# Code normally executes in the order it's written. # Loops repeat a block of c…" at bounding box center [538, 126] width 147 height 227
click at [514, 69] on div "# Code normally executes in the order it's written. # Loops repeat a block of c…" at bounding box center [538, 126] width 147 height 227
click at [169, 48] on div "Your teacher has disabled the paste feature!" at bounding box center [311, 50] width 559 height 11
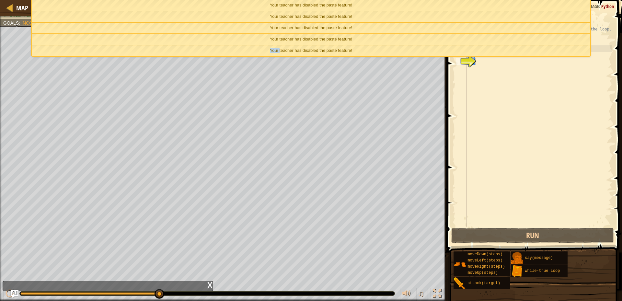
click at [169, 48] on div "Your teacher has disabled the paste feature!" at bounding box center [311, 50] width 559 height 11
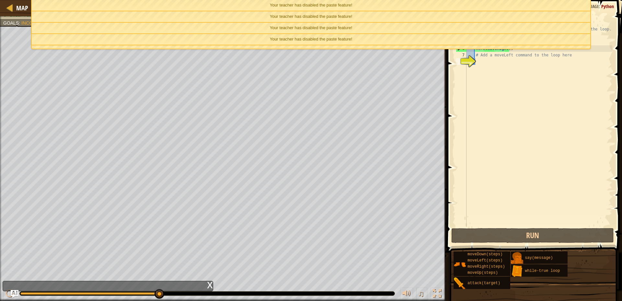
click at [173, 30] on div "Your teacher has disabled the paste feature!" at bounding box center [311, 28] width 559 height 11
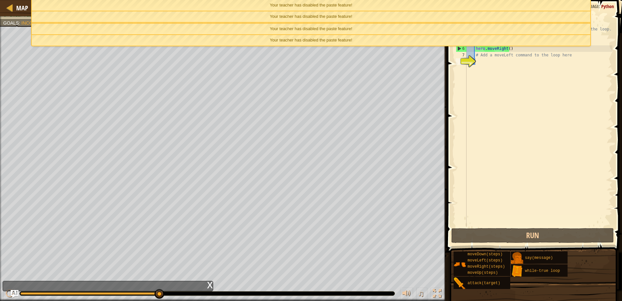
click at [173, 30] on div "Your teacher has disabled the paste feature!" at bounding box center [311, 29] width 559 height 11
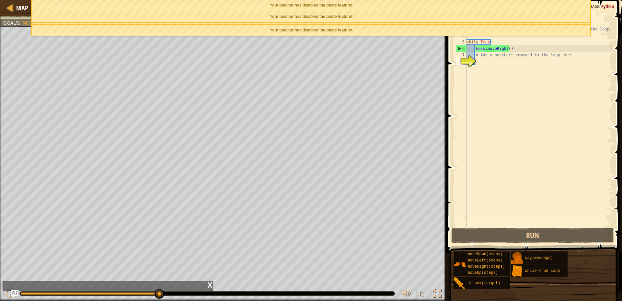
click at [185, 25] on div "Your teacher has disabled the paste feature!" at bounding box center [311, 30] width 559 height 11
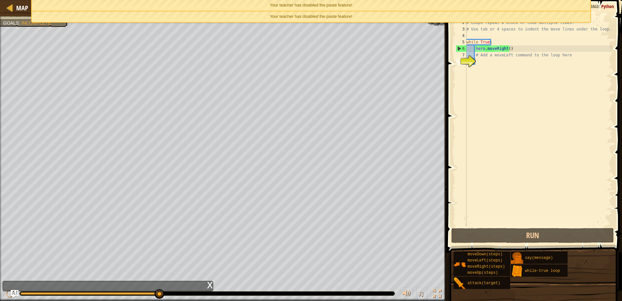
click at [198, 18] on div "Your teacher has disabled the paste feature!" at bounding box center [311, 16] width 559 height 11
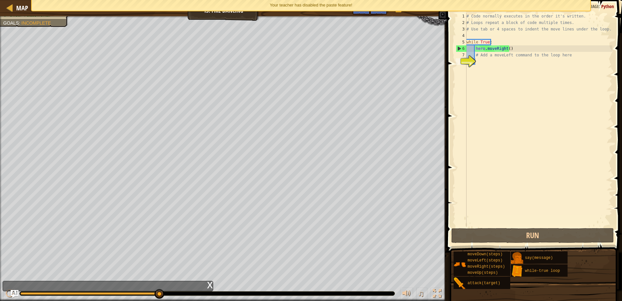
click at [204, 8] on div "Your teacher has disabled the paste feature!" at bounding box center [311, 5] width 559 height 11
drag, startPoint x: 522, startPoint y: 104, endPoint x: 482, endPoint y: 113, distance: 40.3
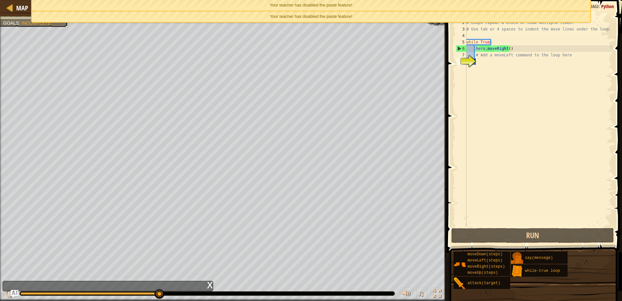
drag, startPoint x: 592, startPoint y: 116, endPoint x: 486, endPoint y: 113, distance: 106.0
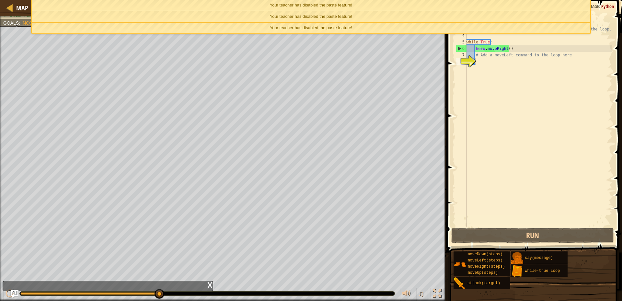
click at [251, 6] on div "Your teacher has disabled the paste feature!" at bounding box center [311, 5] width 559 height 11
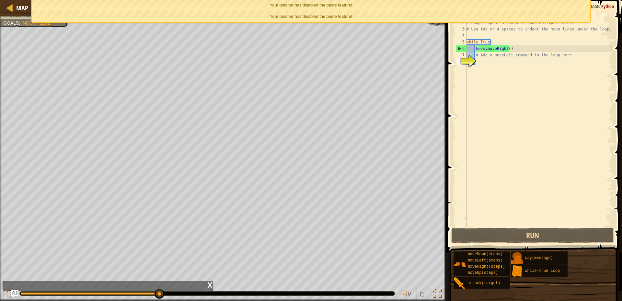
click at [251, 6] on div "Your teacher has disabled the paste feature!" at bounding box center [311, 5] width 559 height 11
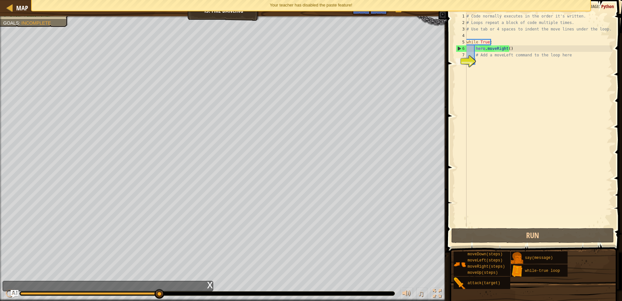
click at [251, 6] on div "Your teacher has disabled the paste feature!" at bounding box center [311, 5] width 559 height 11
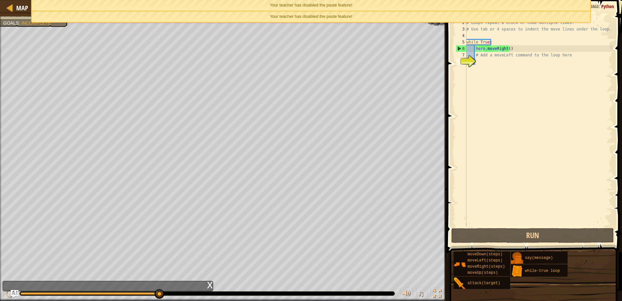
click at [464, 20] on div "Your teacher has disabled the paste feature!" at bounding box center [311, 16] width 559 height 11
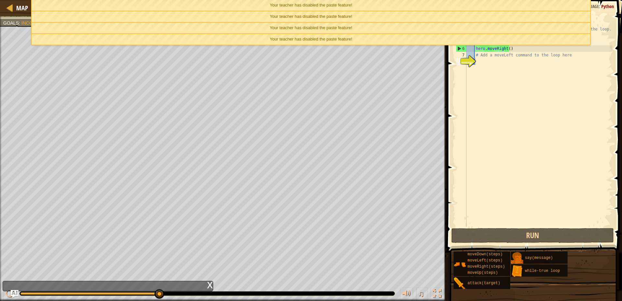
click at [515, 16] on div "Your teacher has disabled the paste feature!" at bounding box center [311, 16] width 559 height 11
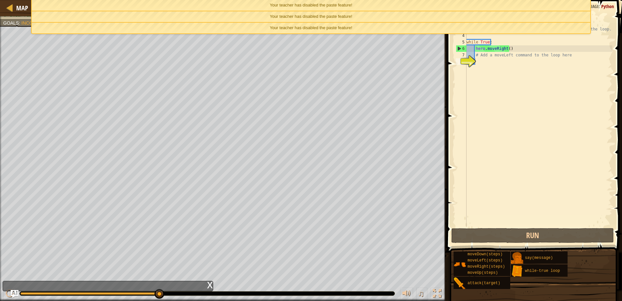
click at [515, 25] on div "Your teacher has disabled the paste feature!" at bounding box center [311, 28] width 559 height 11
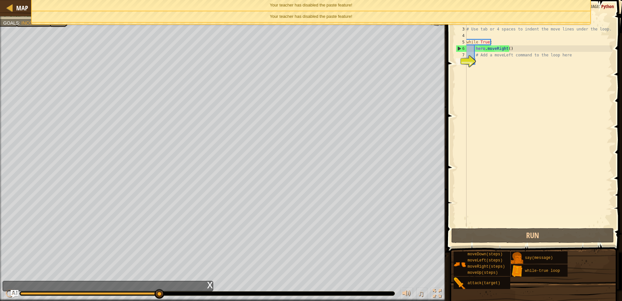
click at [513, 6] on div "Your teacher has disabled the paste feature!" at bounding box center [311, 5] width 559 height 11
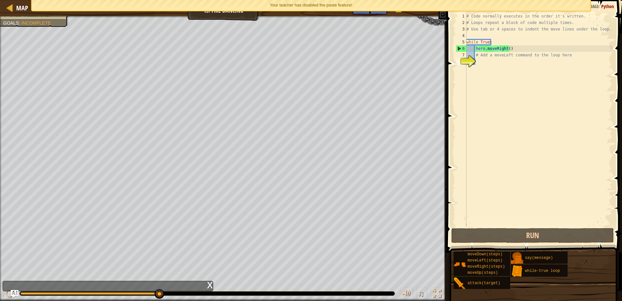
click at [513, 6] on div "Your teacher has disabled the paste feature!" at bounding box center [311, 5] width 559 height 11
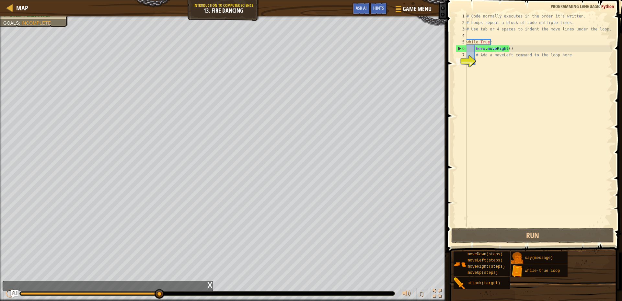
click at [211, 287] on div "x" at bounding box center [210, 284] width 6 height 6
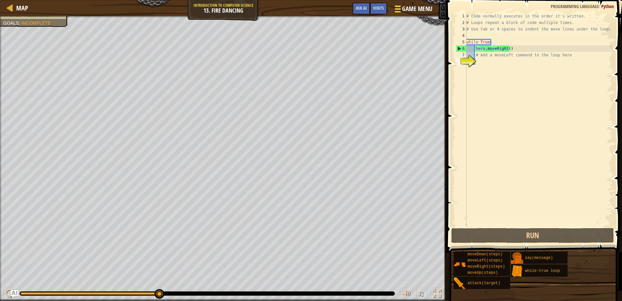
click at [395, 10] on div at bounding box center [398, 8] width 9 height 9
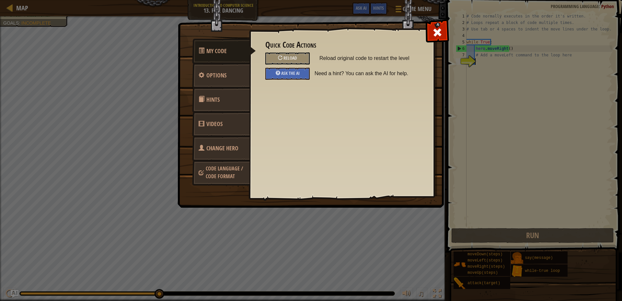
click at [232, 103] on link "Hints" at bounding box center [221, 99] width 58 height 25
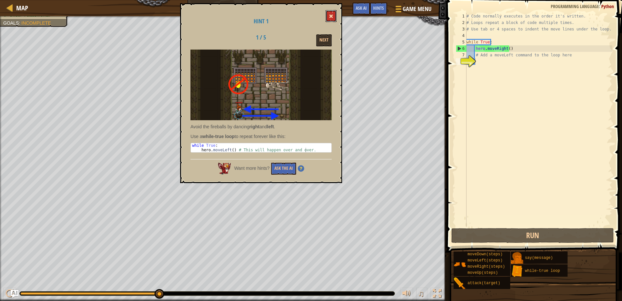
click at [329, 15] on button at bounding box center [331, 16] width 11 height 12
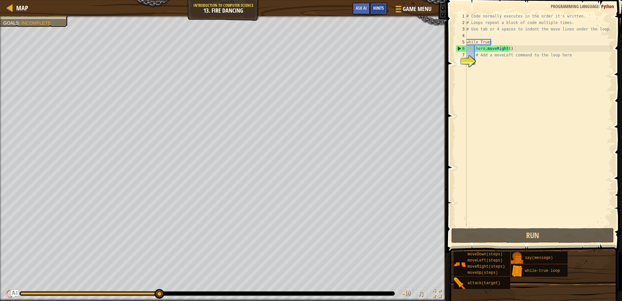
click at [372, 5] on div "Hints" at bounding box center [378, 9] width 17 height 12
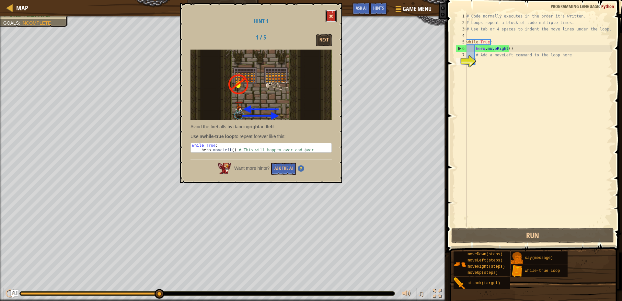
click at [334, 17] on button at bounding box center [331, 16] width 11 height 12
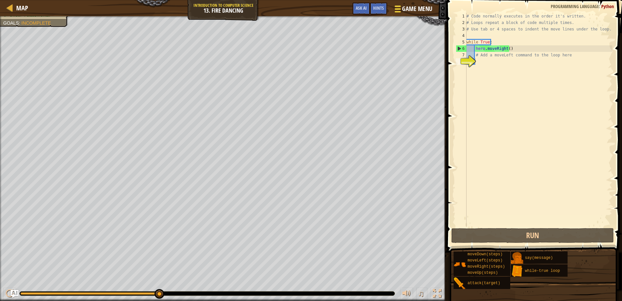
click at [433, 17] on button "Game Menu" at bounding box center [412, 10] width 47 height 16
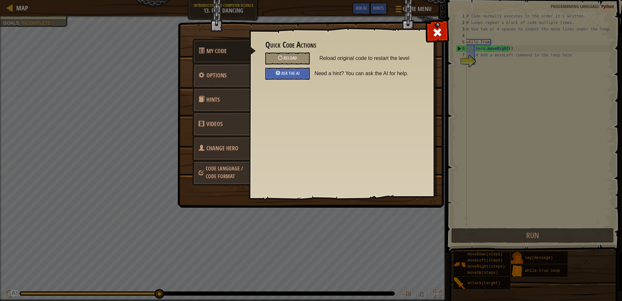
click at [241, 141] on link "Change Hero" at bounding box center [221, 148] width 58 height 25
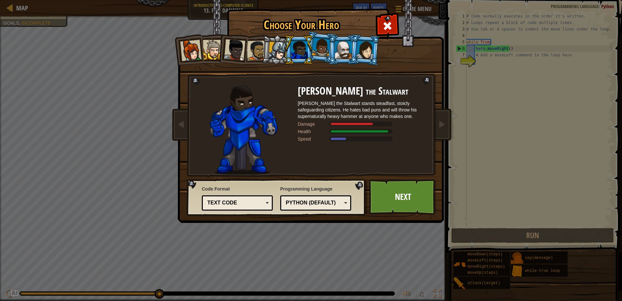
click at [341, 201] on div "Python (Default)" at bounding box center [314, 202] width 56 height 7
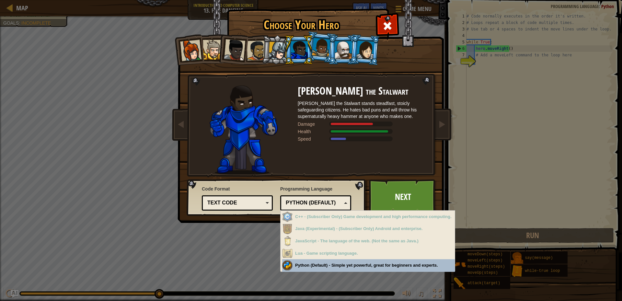
click at [341, 201] on div "Python (Default)" at bounding box center [314, 202] width 56 height 7
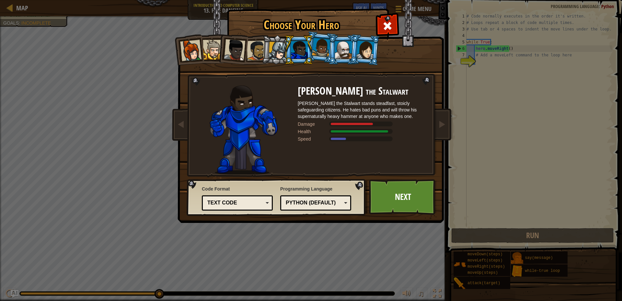
click at [243, 55] on div at bounding box center [234, 49] width 21 height 21
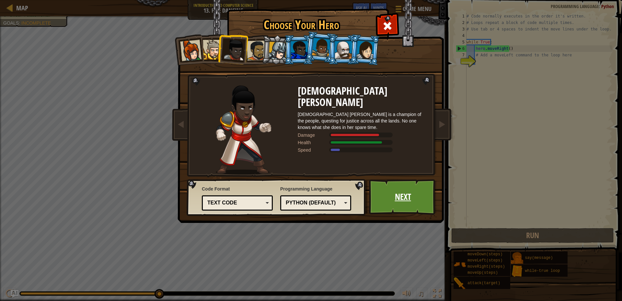
click at [400, 196] on link "Next" at bounding box center [403, 197] width 68 height 36
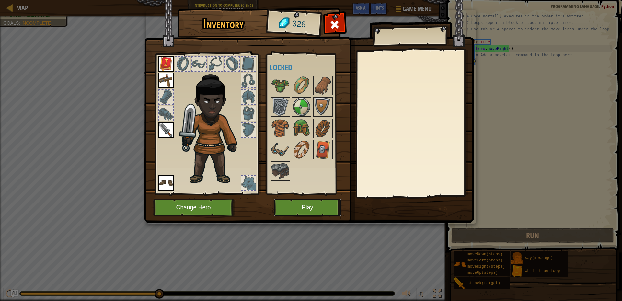
click at [304, 204] on button "Play" at bounding box center [308, 208] width 68 height 18
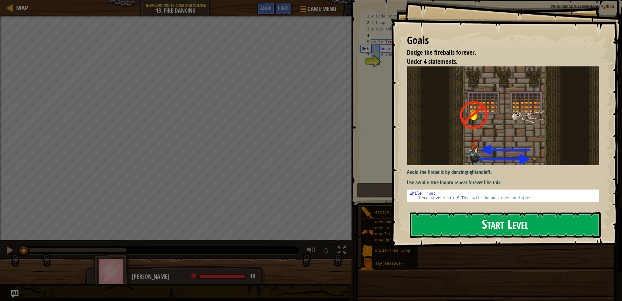
click at [486, 228] on button "Start Level" at bounding box center [505, 225] width 191 height 26
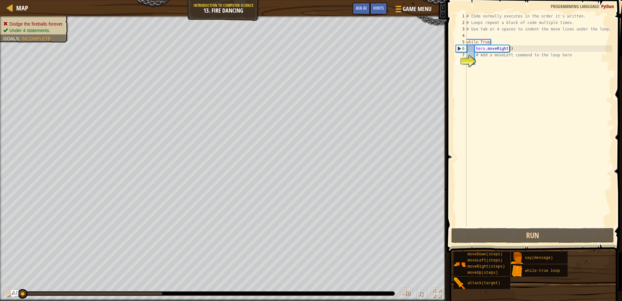
click at [516, 60] on div "# Code normally executes in the order it's written. # Loops repeat a block of c…" at bounding box center [538, 126] width 147 height 227
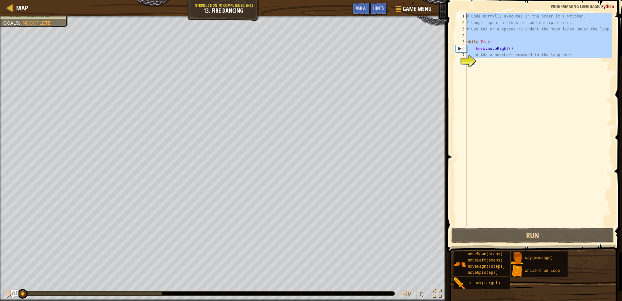
drag, startPoint x: 488, startPoint y: 58, endPoint x: 590, endPoint y: 121, distance: 119.5
click at [387, 0] on html "Map Introduction to Computer Science 13. Fire Dancing Game Menu Done Hints Ask …" at bounding box center [311, 0] width 622 height 0
click at [561, 234] on button "Run" at bounding box center [533, 235] width 163 height 15
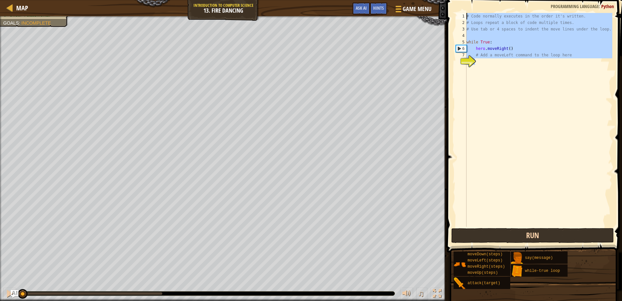
type textarea "# Code normally executes in the order it's written."
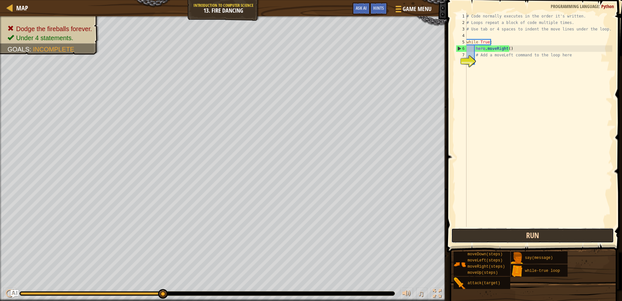
click at [540, 243] on button "Run" at bounding box center [533, 235] width 163 height 15
click at [541, 241] on button "Run" at bounding box center [533, 235] width 163 height 15
click at [516, 232] on button "Run" at bounding box center [533, 235] width 163 height 15
click at [535, 234] on button "Run" at bounding box center [533, 235] width 163 height 15
click at [553, 235] on button "Run" at bounding box center [533, 235] width 163 height 15
